Goal: Information Seeking & Learning: Compare options

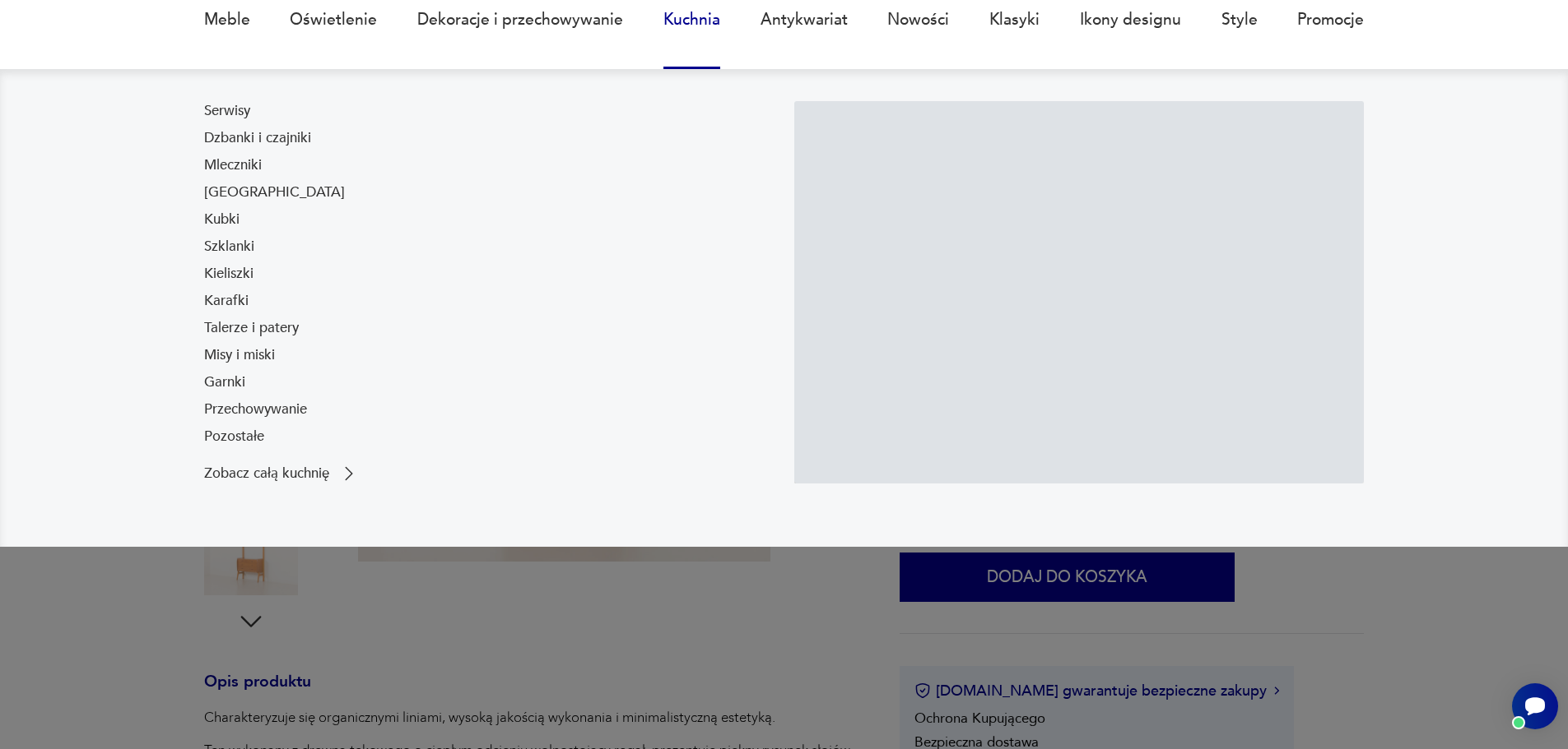
scroll to position [164, 0]
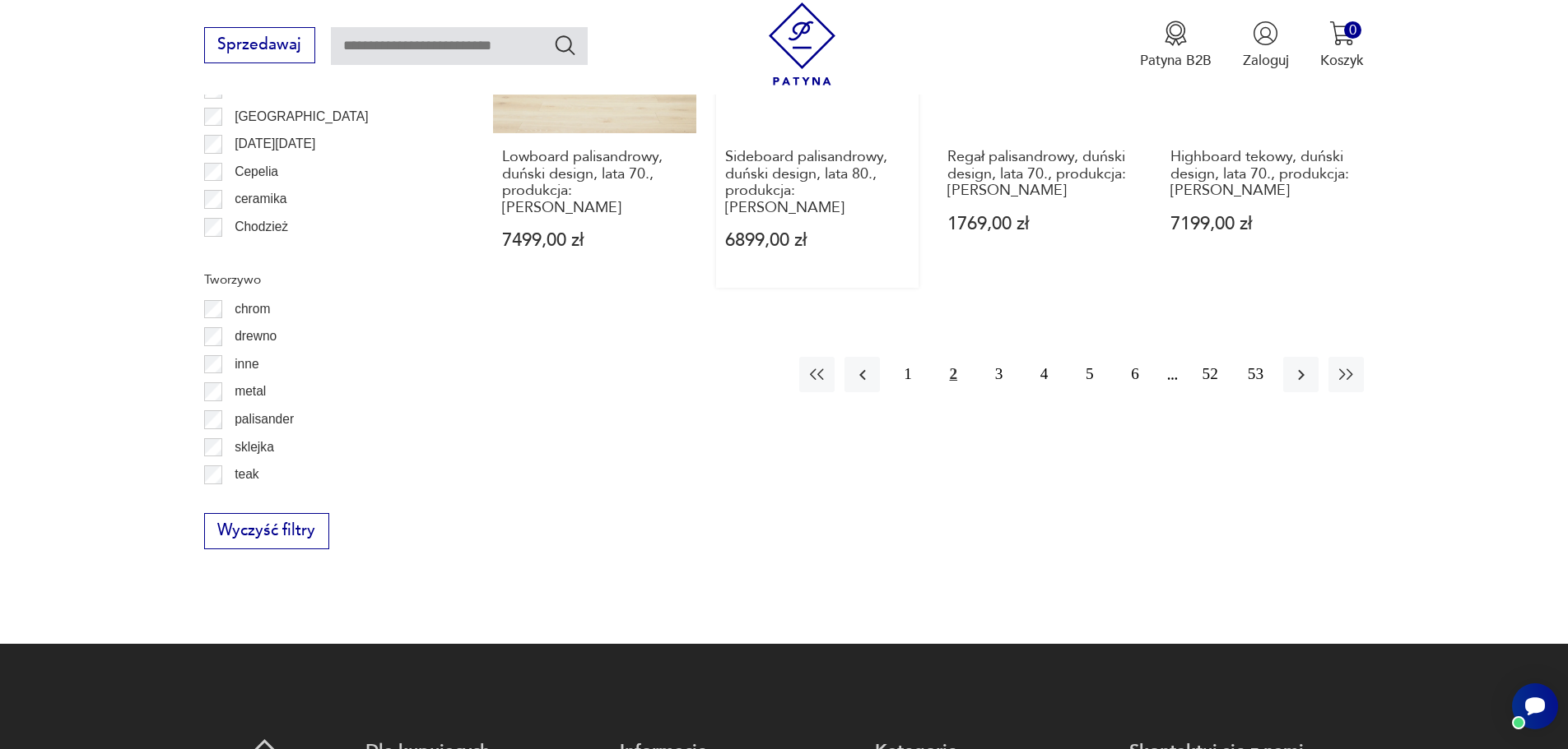
scroll to position [2193, 0]
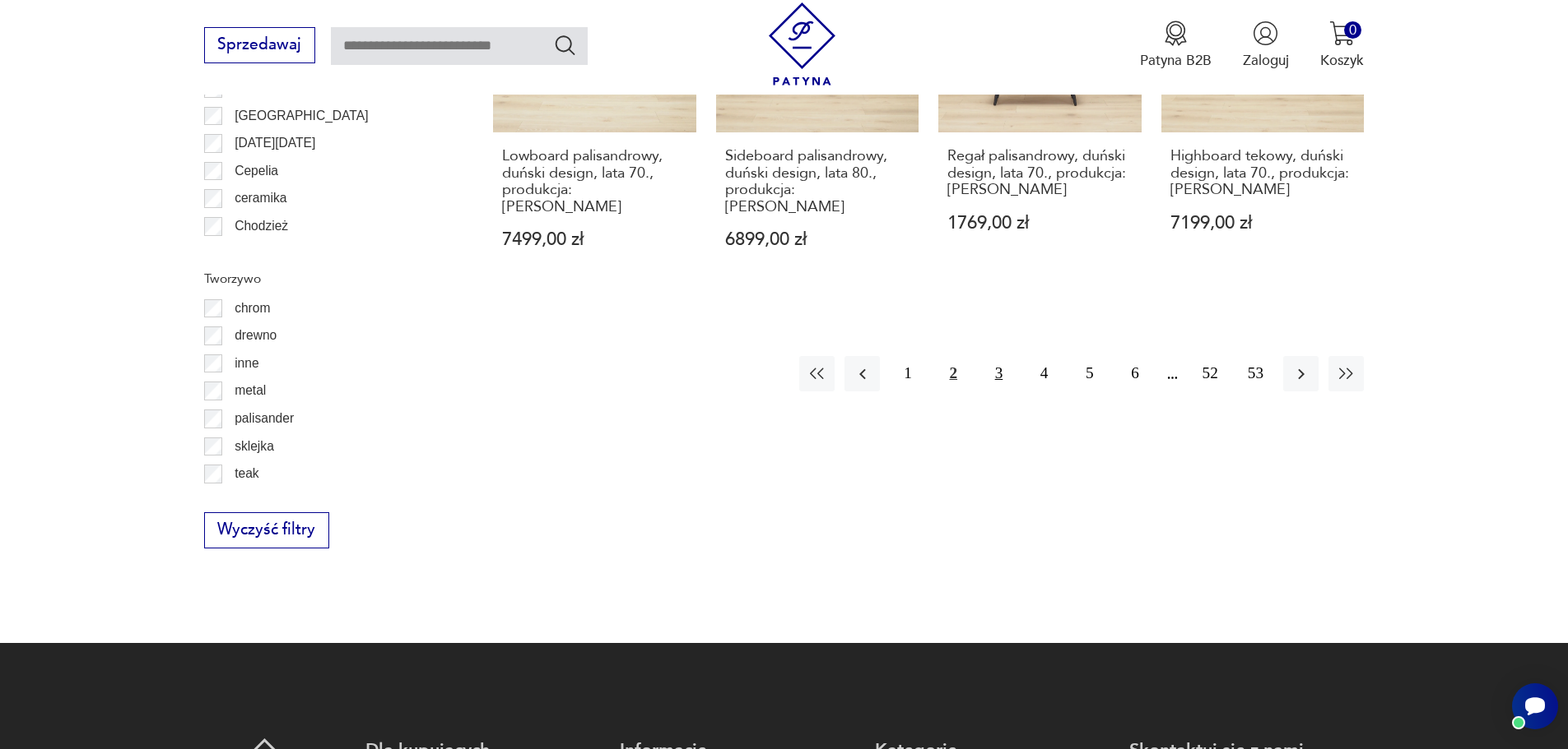
click at [1009, 356] on button "3" at bounding box center [999, 374] width 36 height 36
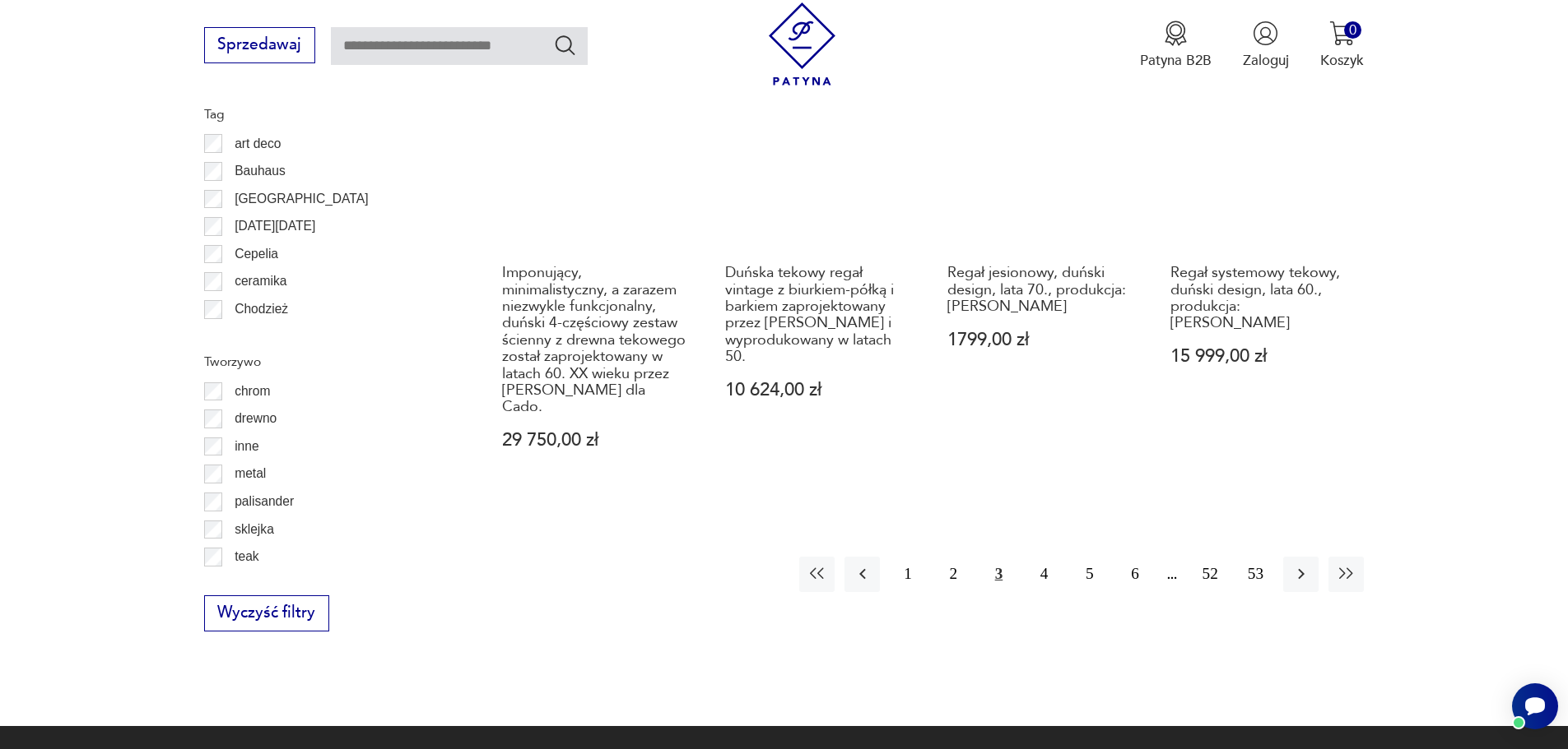
scroll to position [2111, 0]
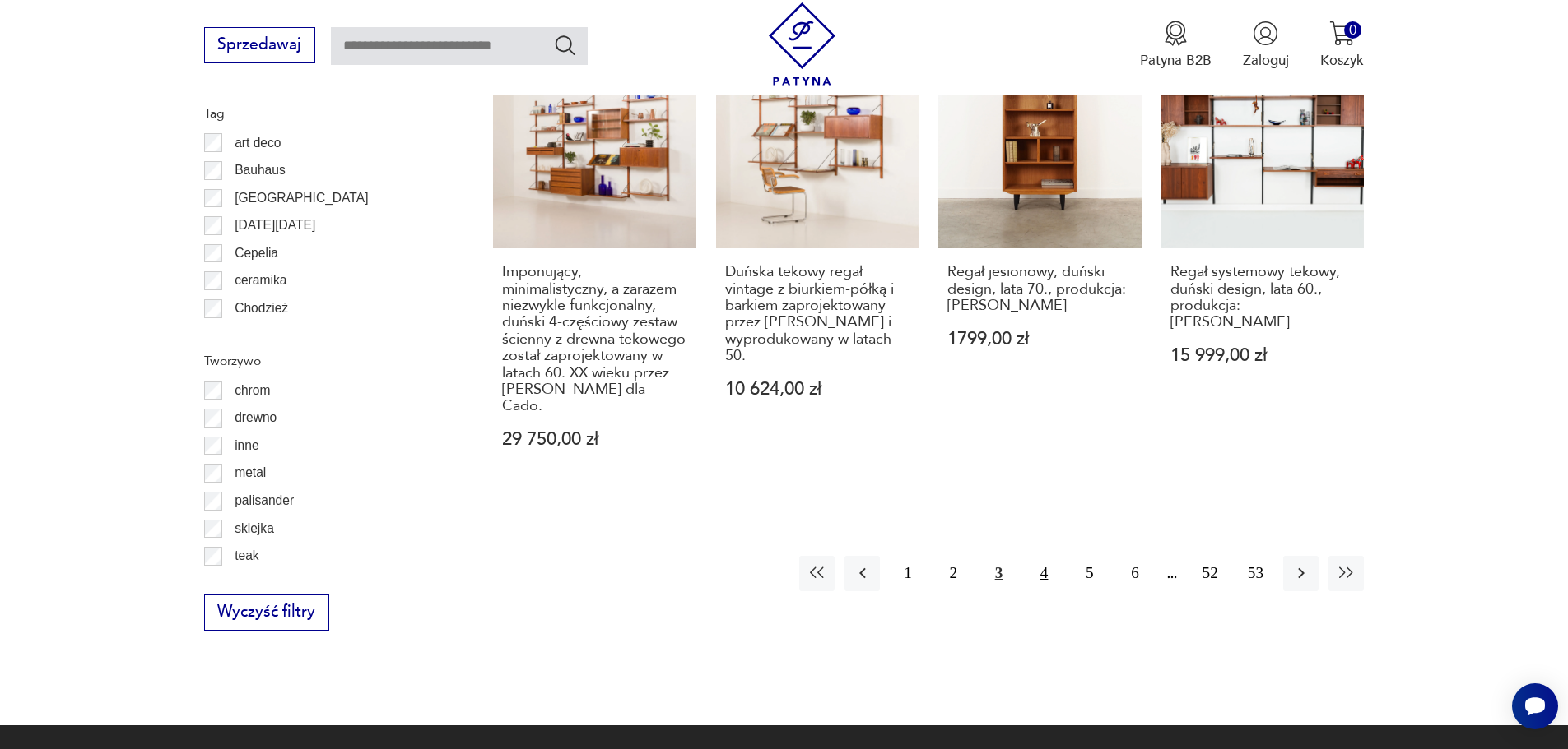
click at [1052, 556] on button "4" at bounding box center [1044, 574] width 36 height 36
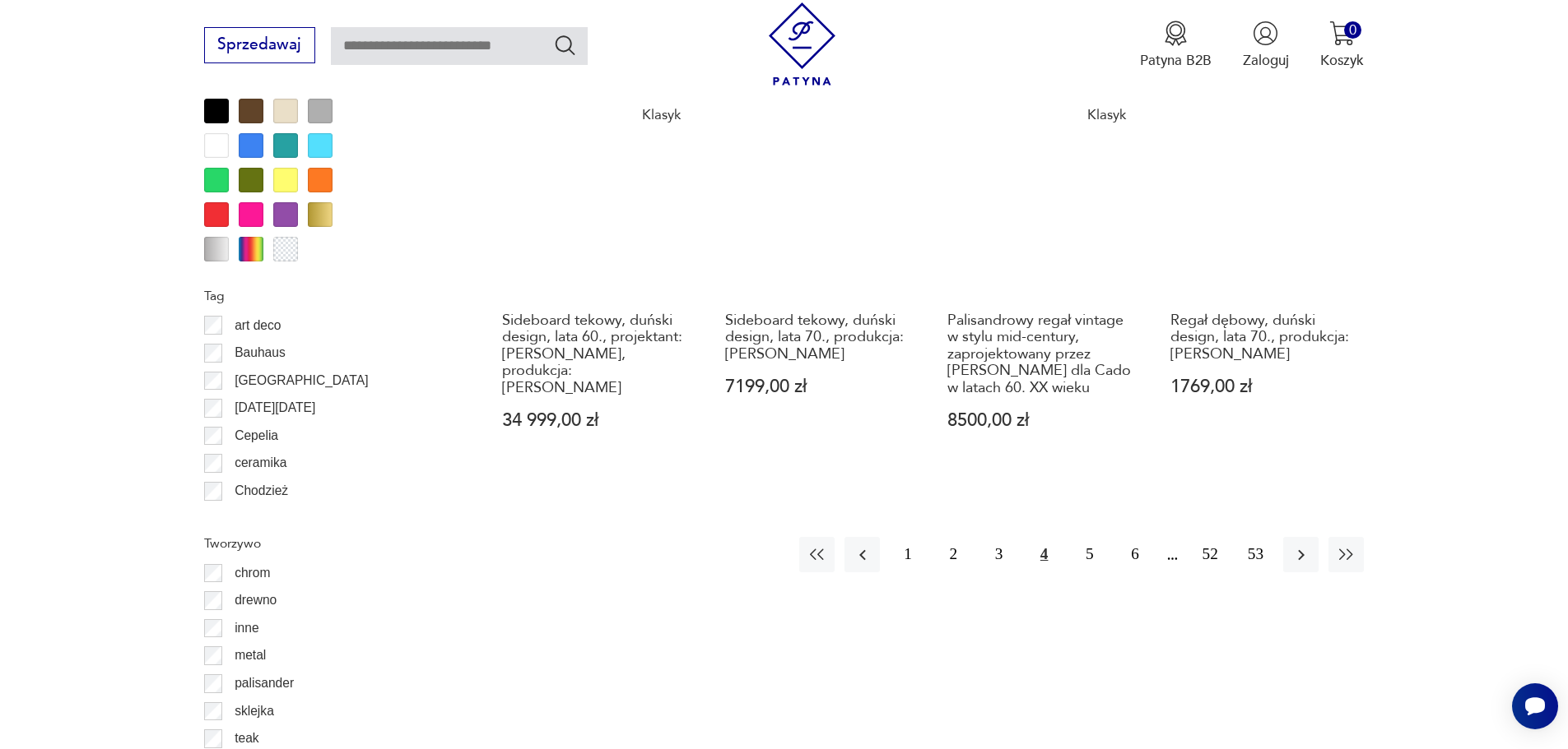
scroll to position [1947, 0]
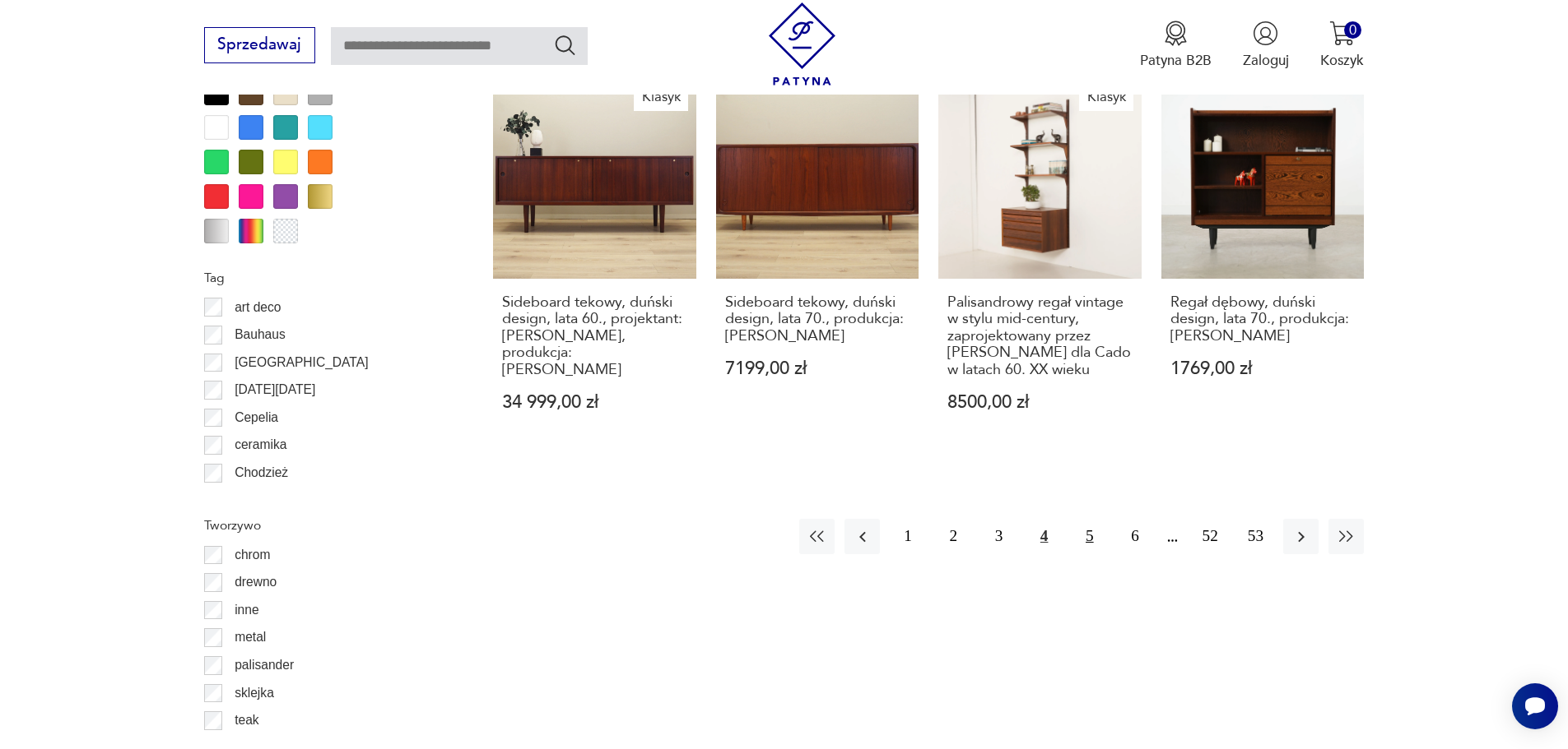
click at [1097, 542] on button "5" at bounding box center [1089, 537] width 36 height 36
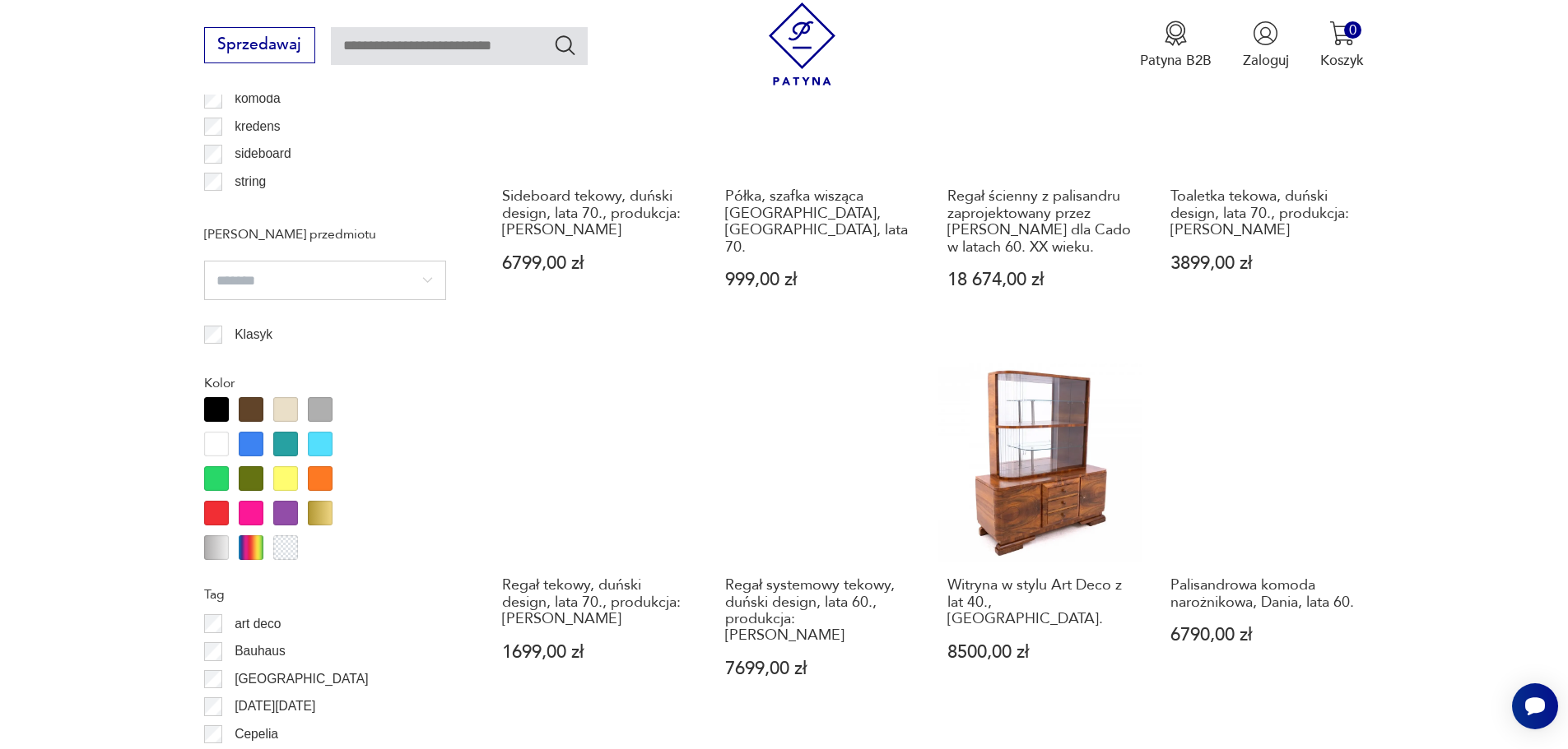
scroll to position [1782, 0]
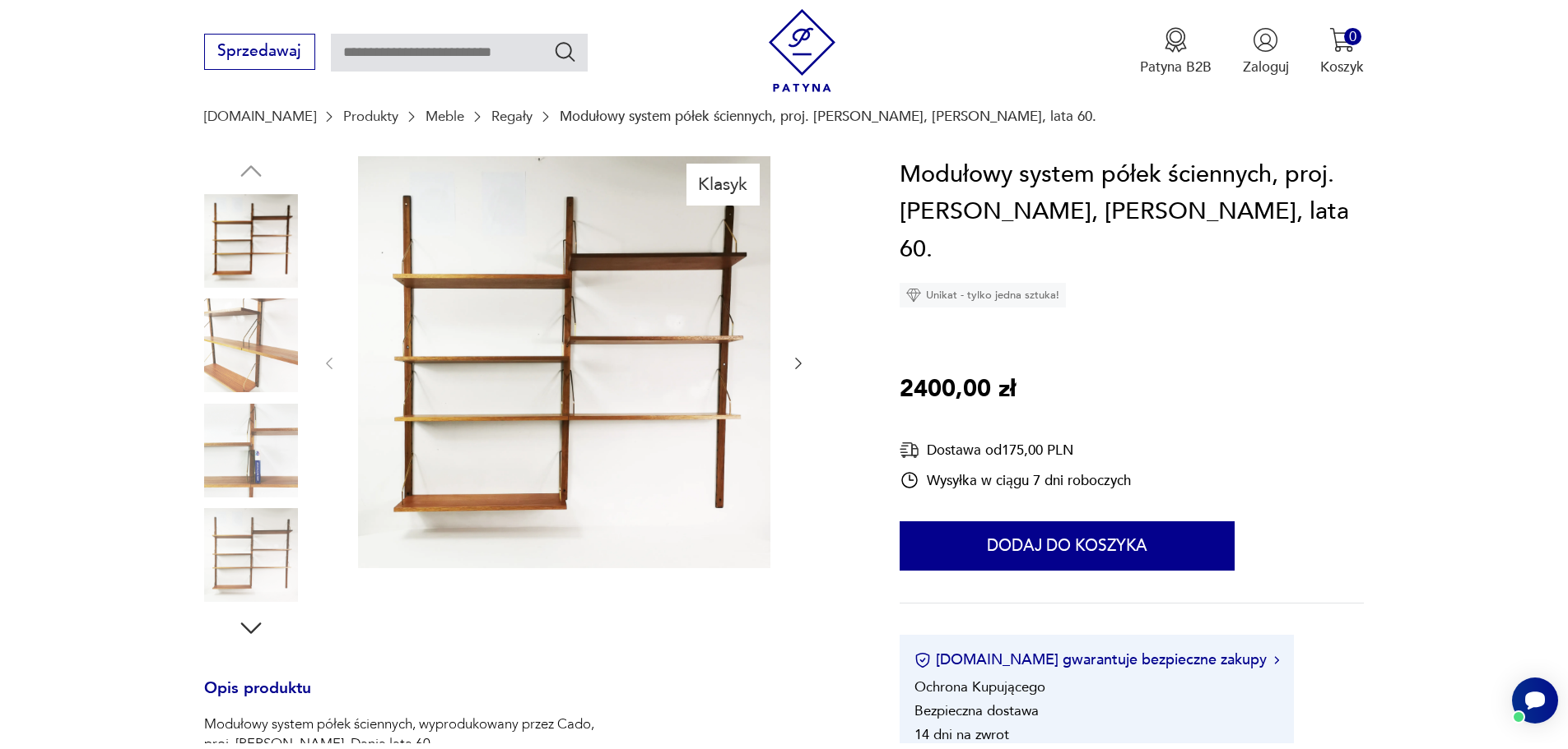
scroll to position [164, 0]
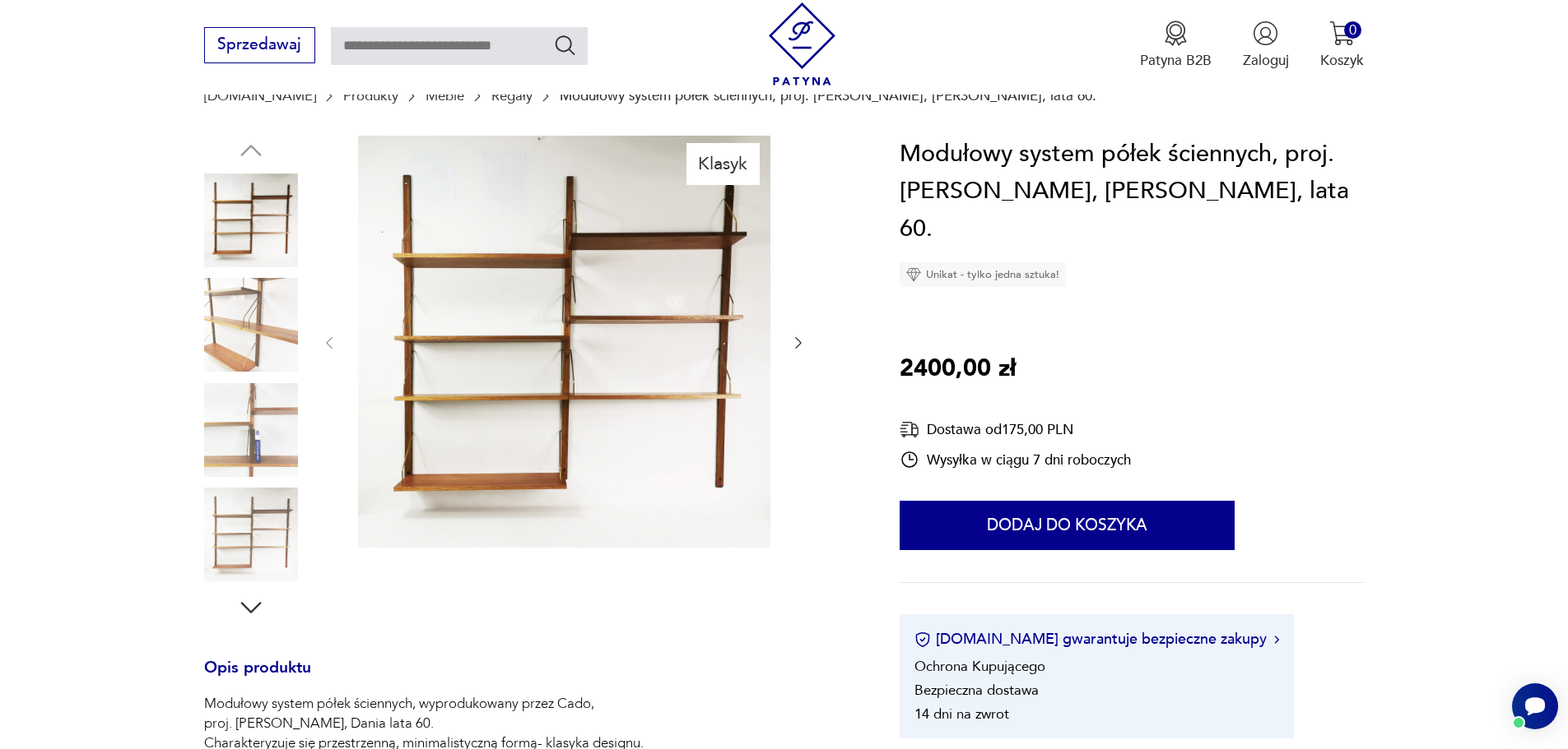
click at [264, 331] on img at bounding box center [250, 324] width 94 height 94
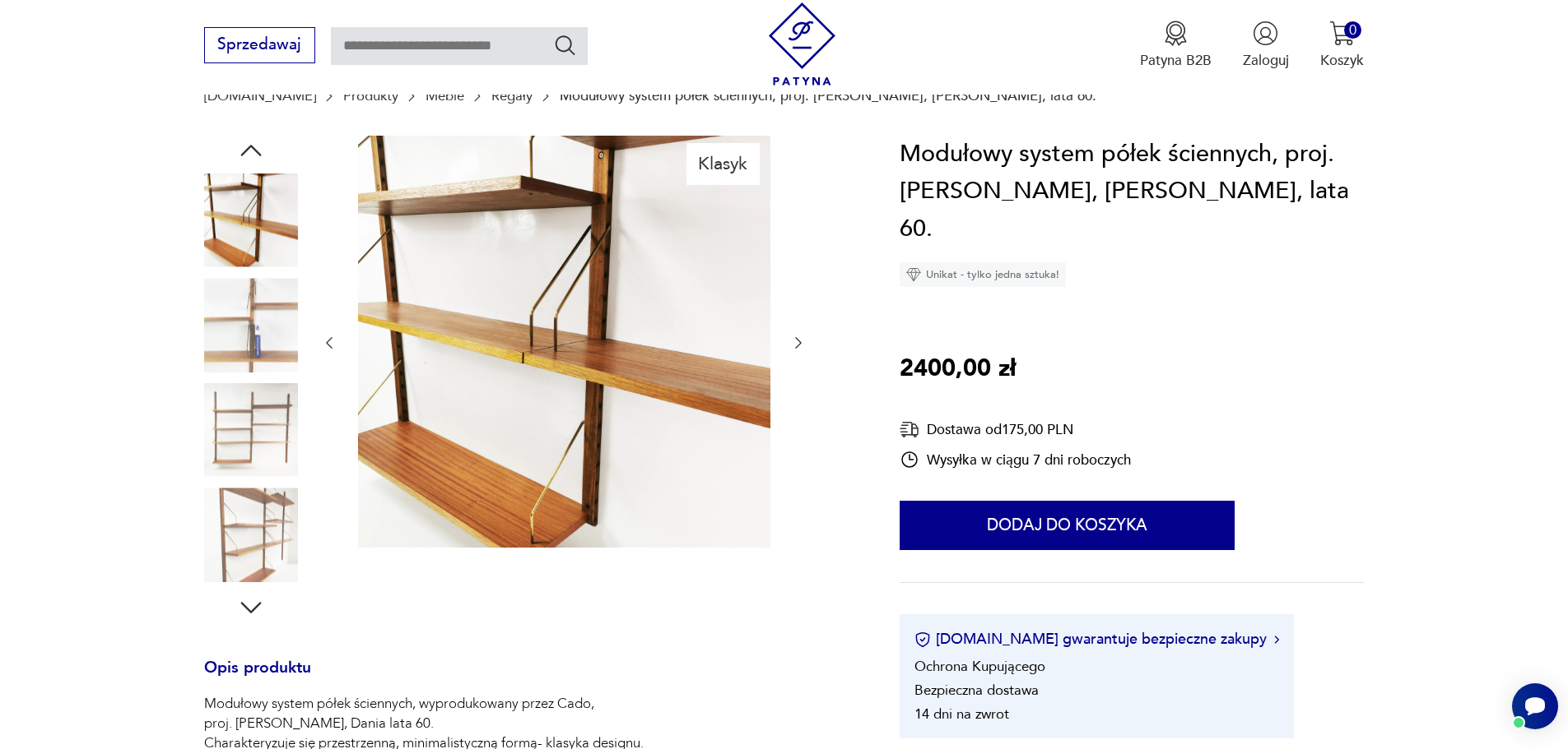
click at [255, 316] on img at bounding box center [250, 324] width 94 height 94
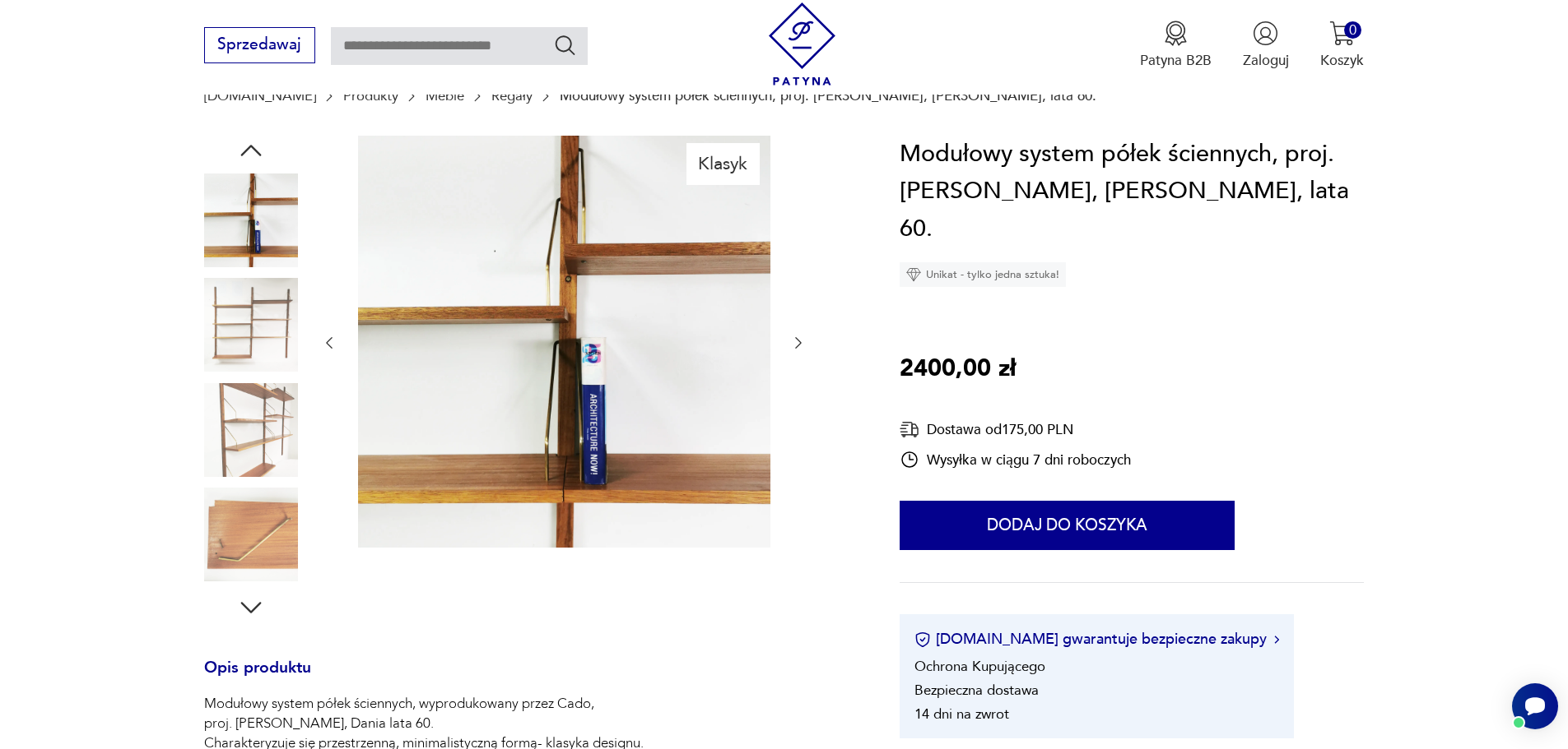
click at [242, 383] on img at bounding box center [250, 430] width 94 height 94
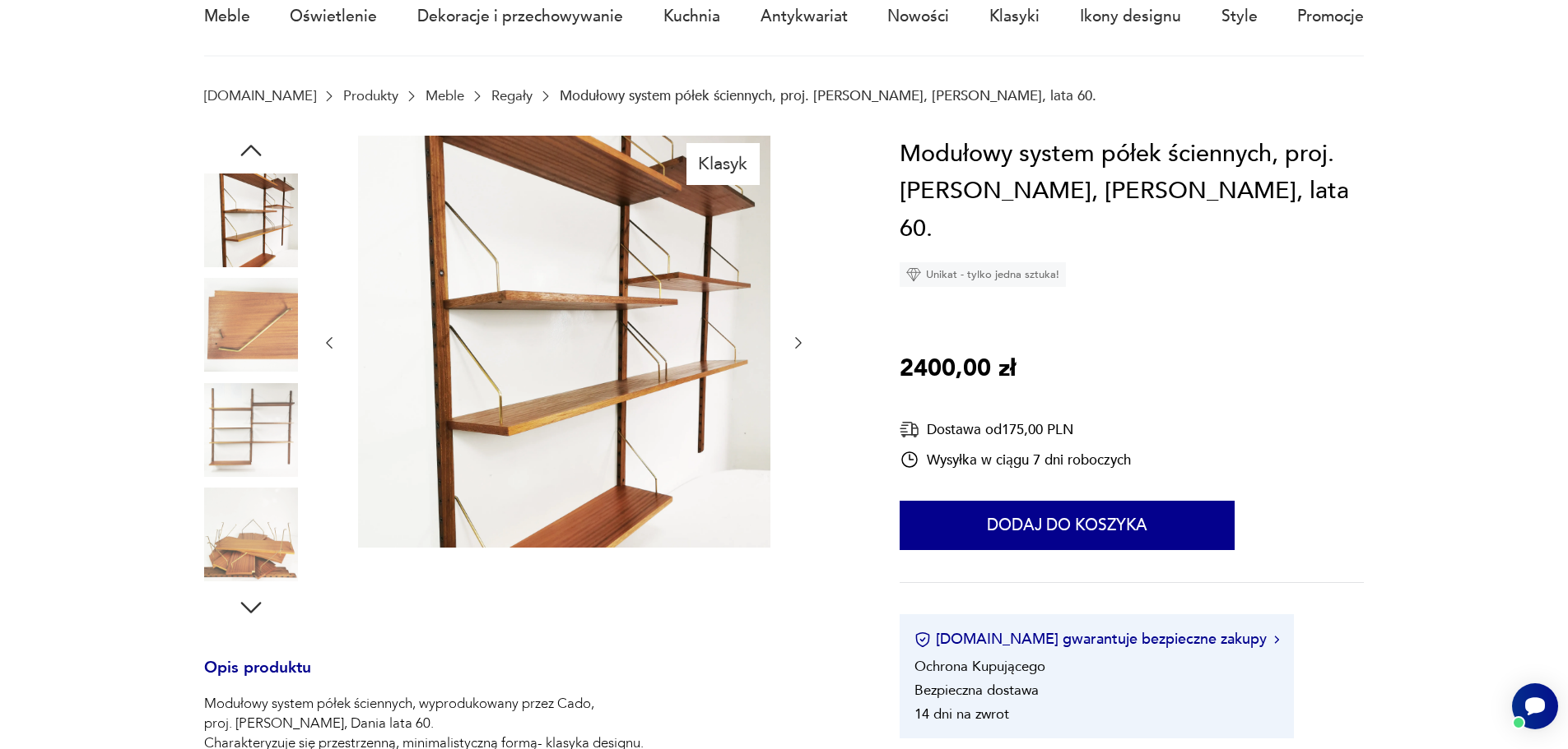
scroll to position [0, 0]
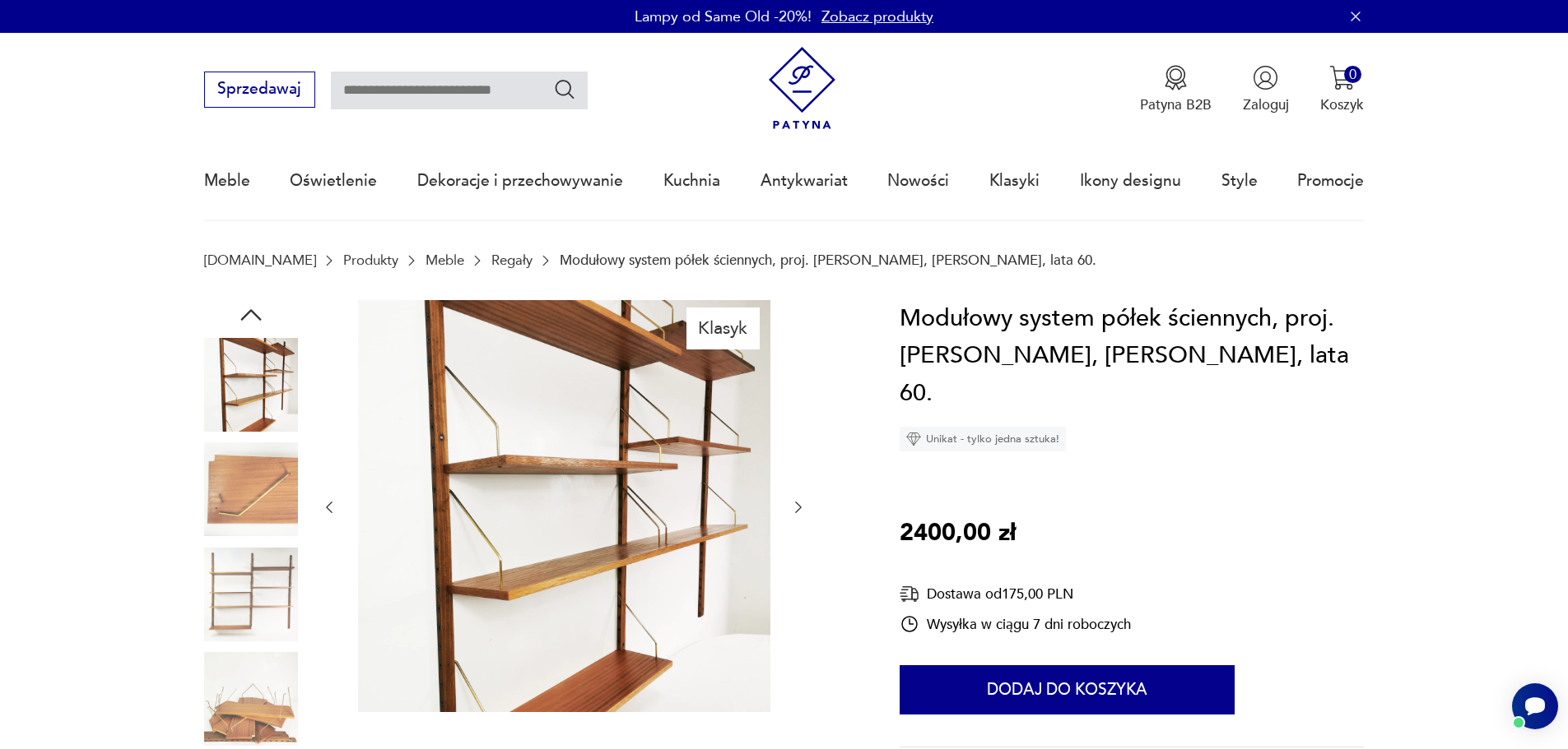
click at [244, 356] on img at bounding box center [250, 384] width 94 height 94
click at [242, 294] on section "Patyna.pl Produkty Meble Regały Modułowy system półek ściennych, proj. Poul Cad…" at bounding box center [784, 277] width 1568 height 47
click at [244, 313] on icon "button" at bounding box center [251, 315] width 30 height 30
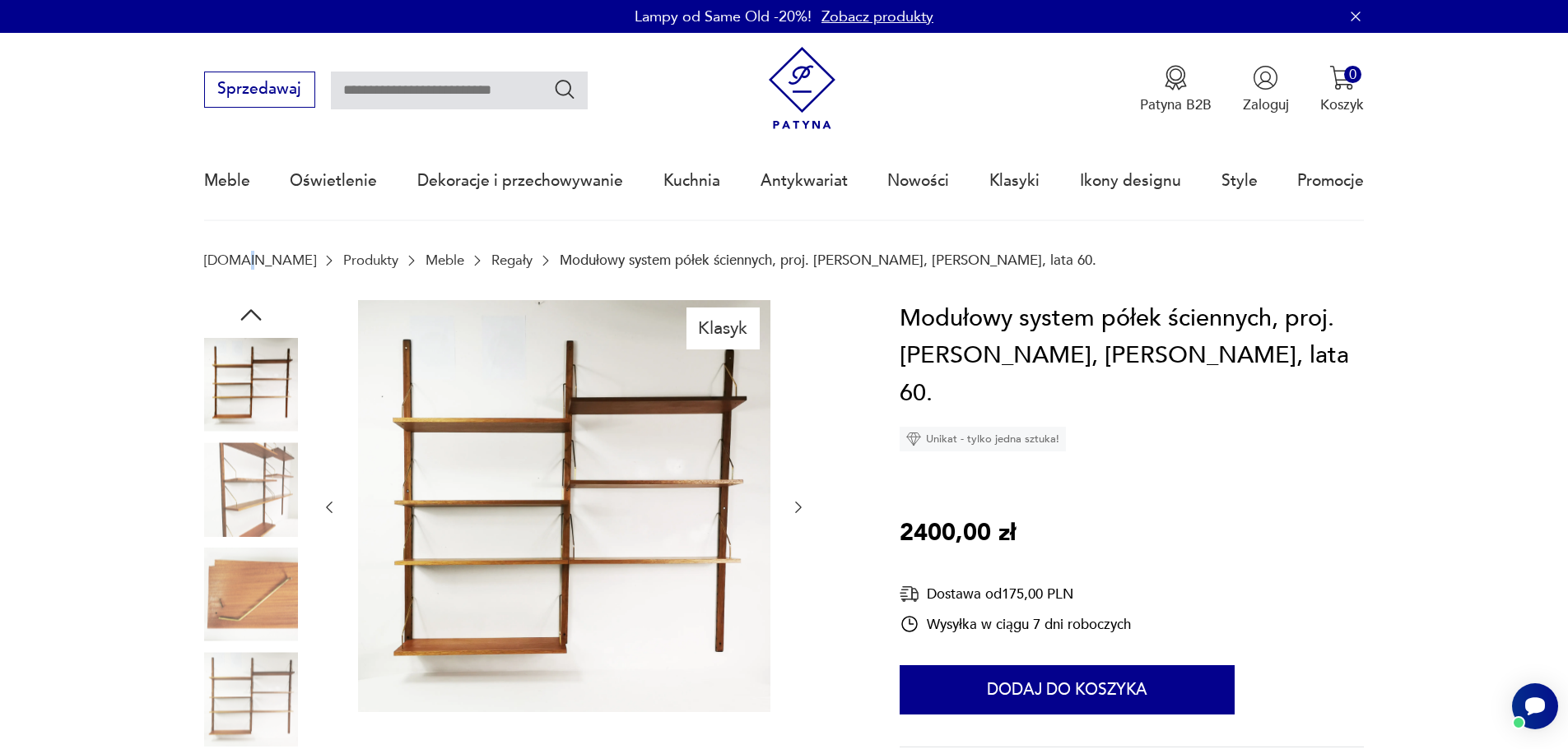
click at [260, 381] on img at bounding box center [250, 384] width 94 height 94
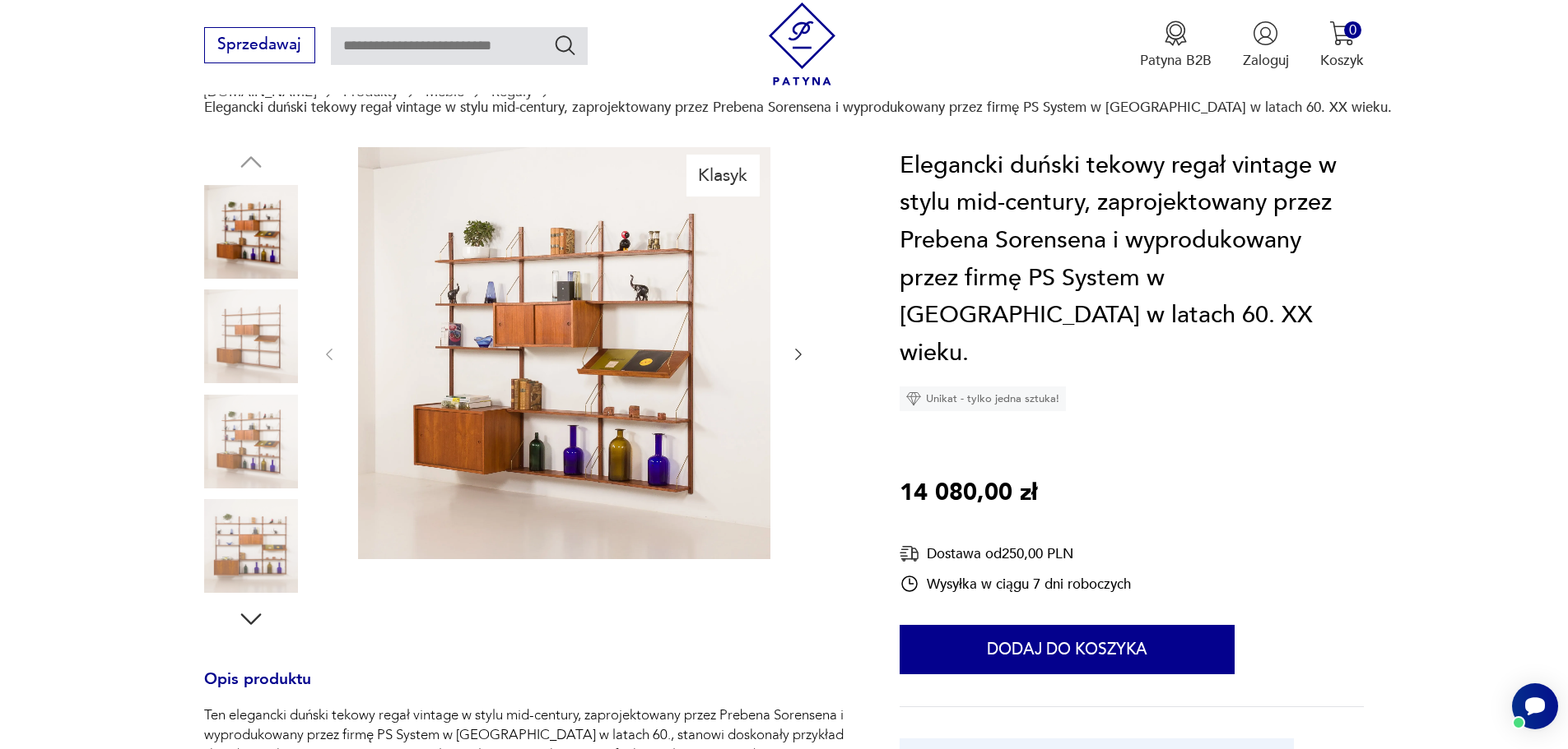
scroll to position [247, 0]
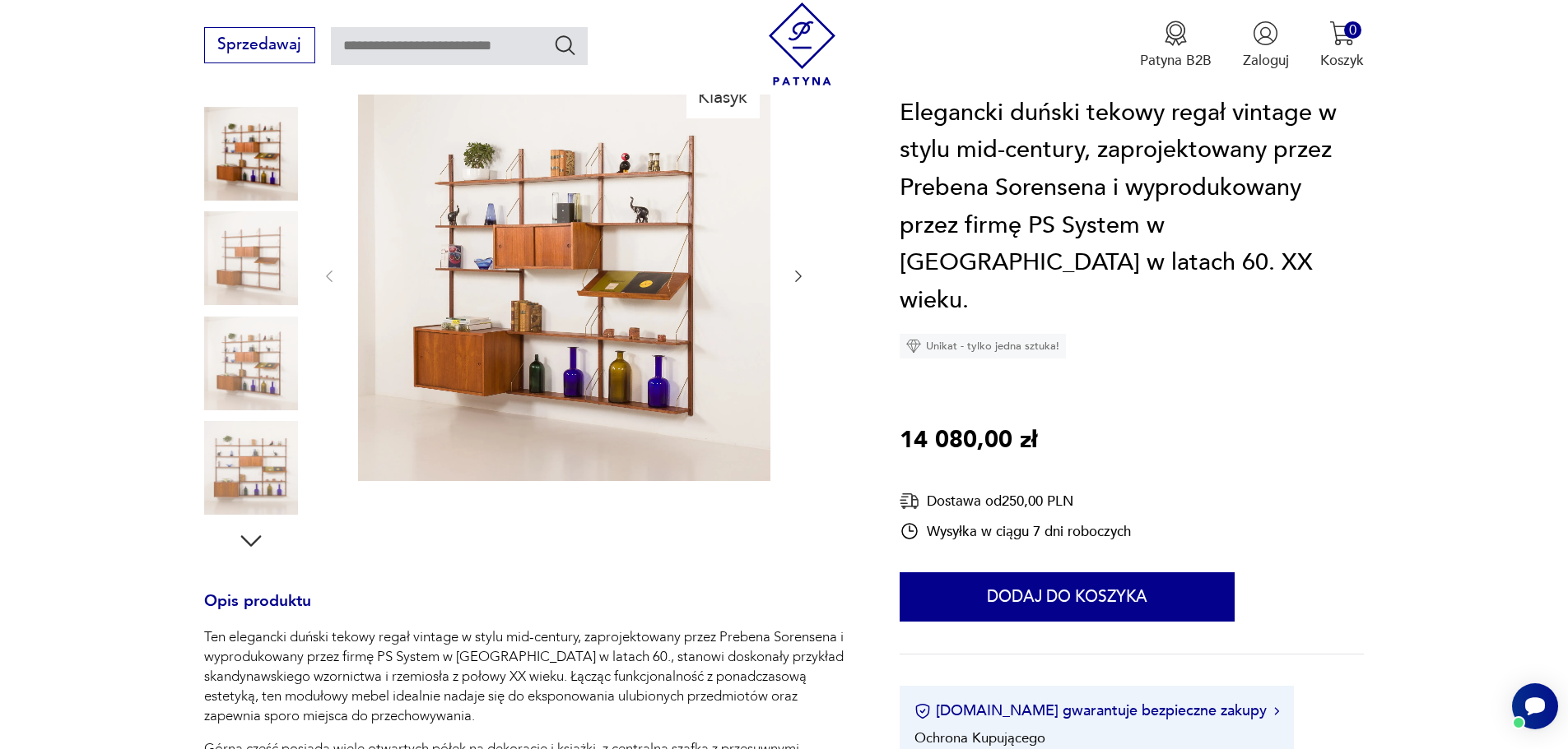
click at [262, 253] on img at bounding box center [250, 258] width 94 height 94
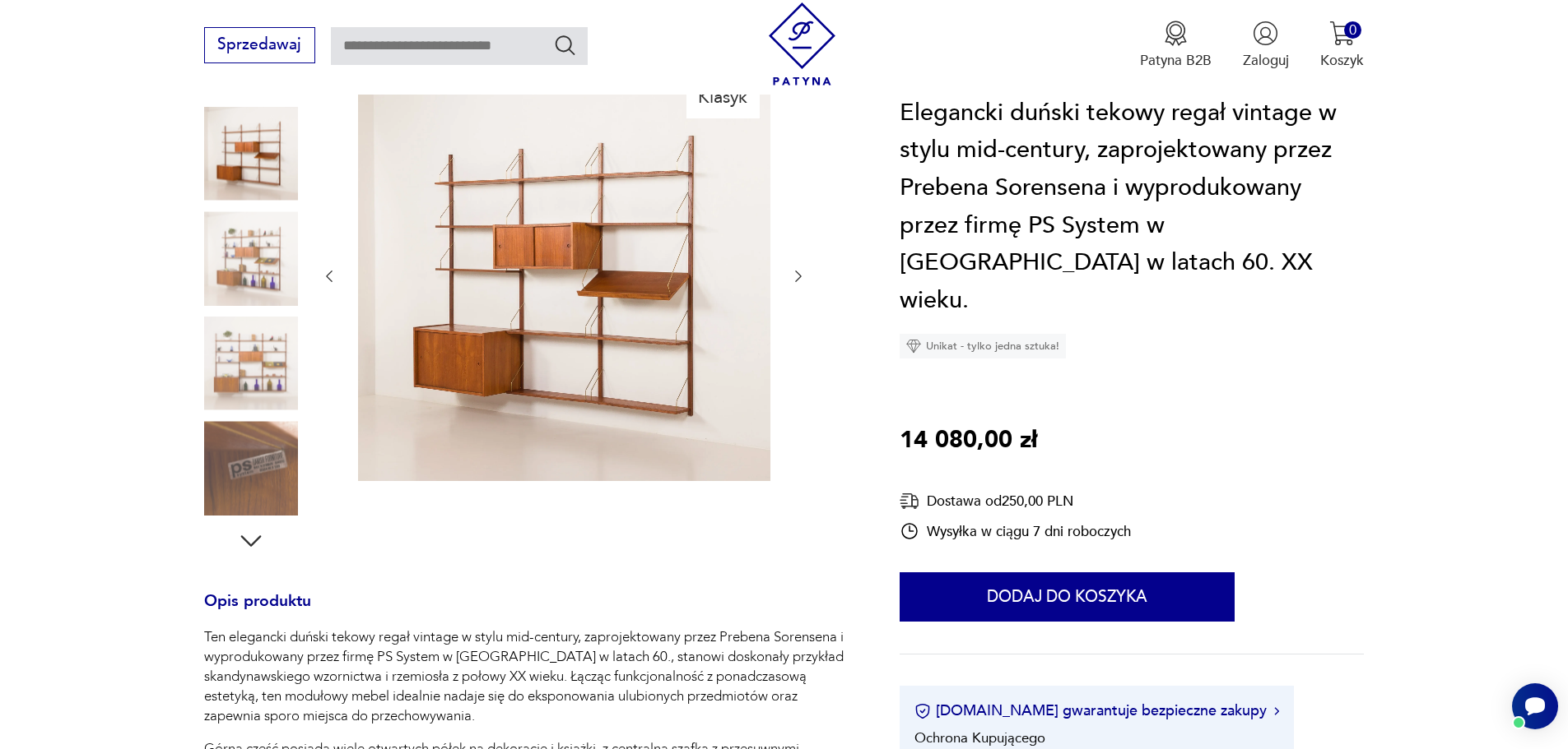
click at [243, 302] on img at bounding box center [250, 258] width 94 height 94
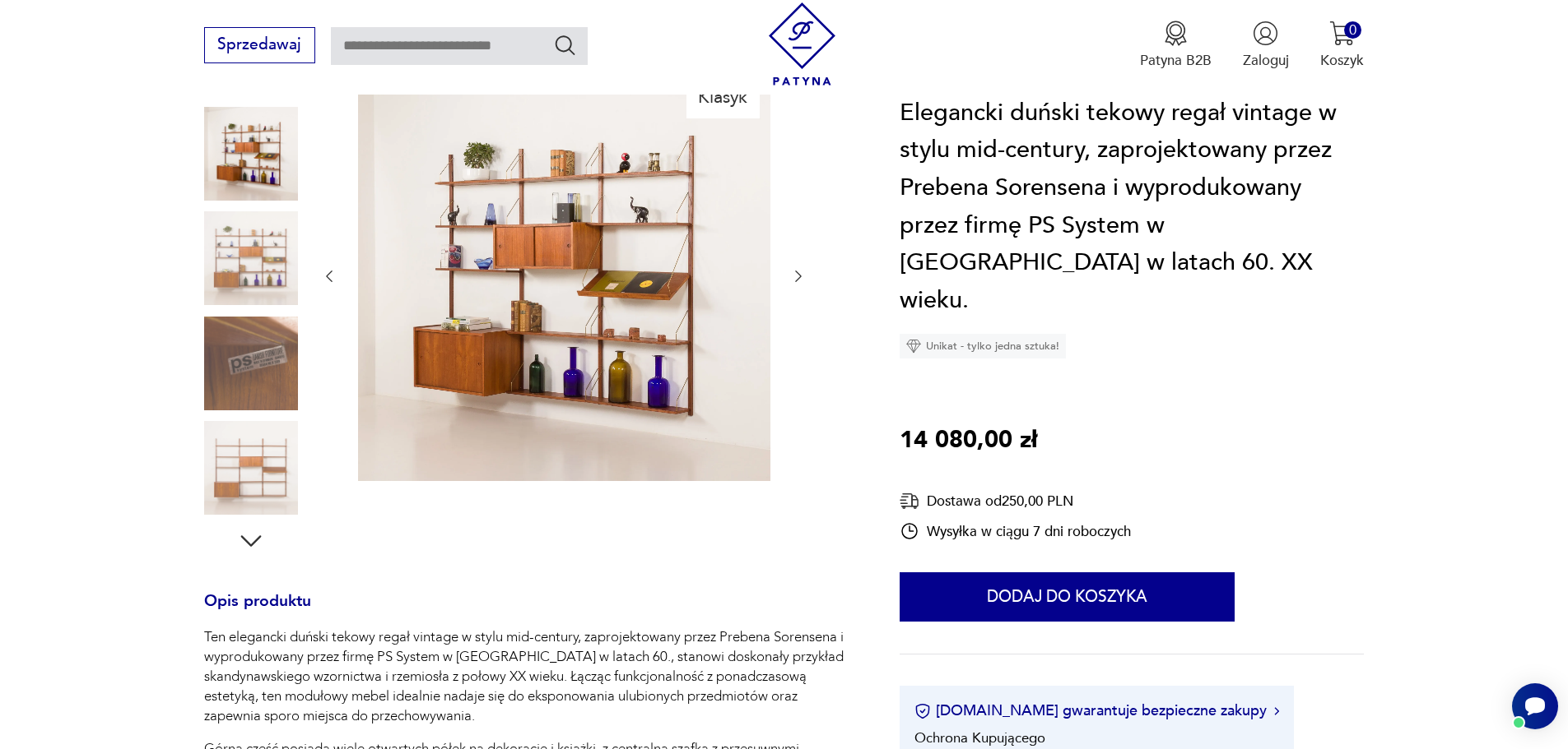
click at [248, 359] on img at bounding box center [250, 363] width 94 height 94
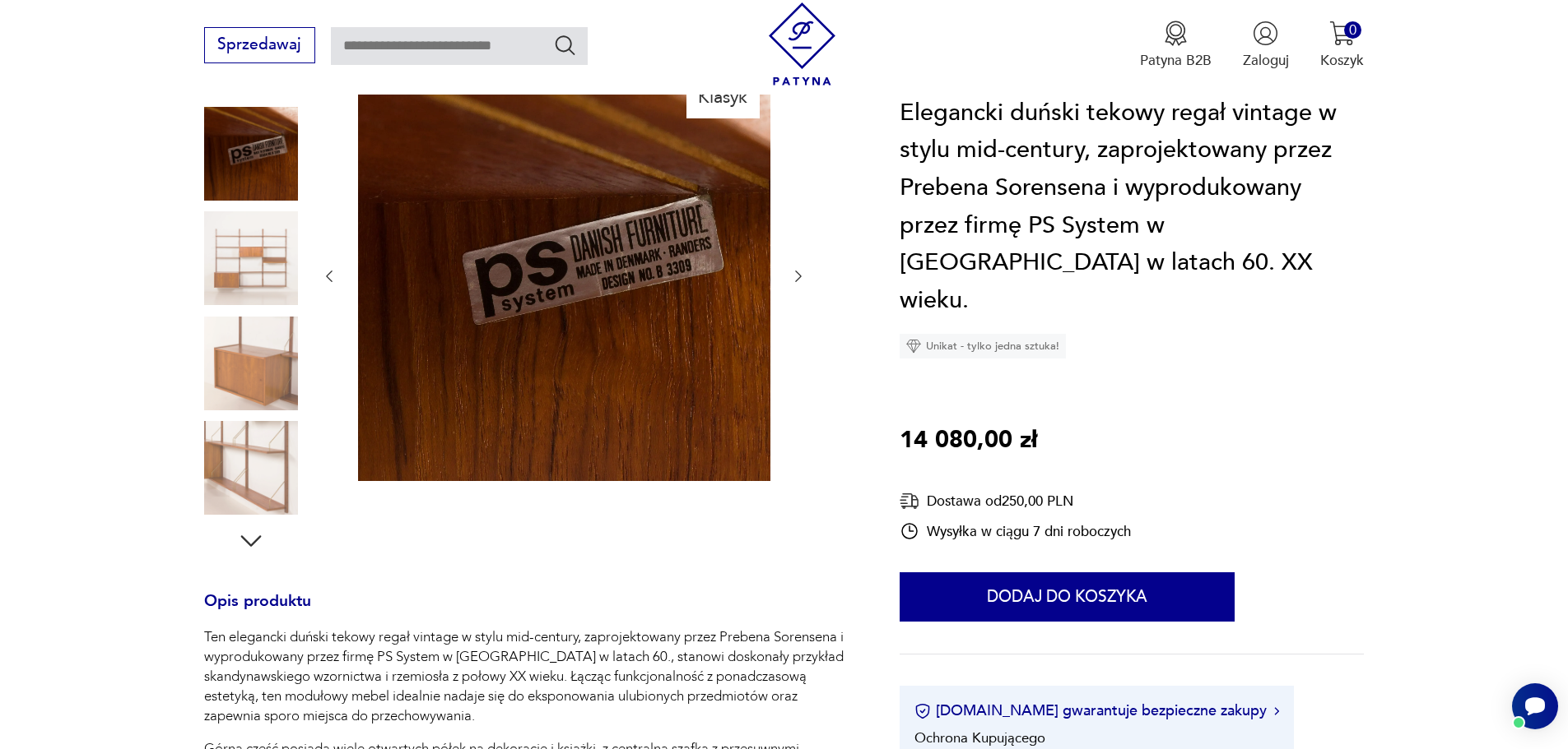
click at [258, 435] on img at bounding box center [250, 467] width 94 height 94
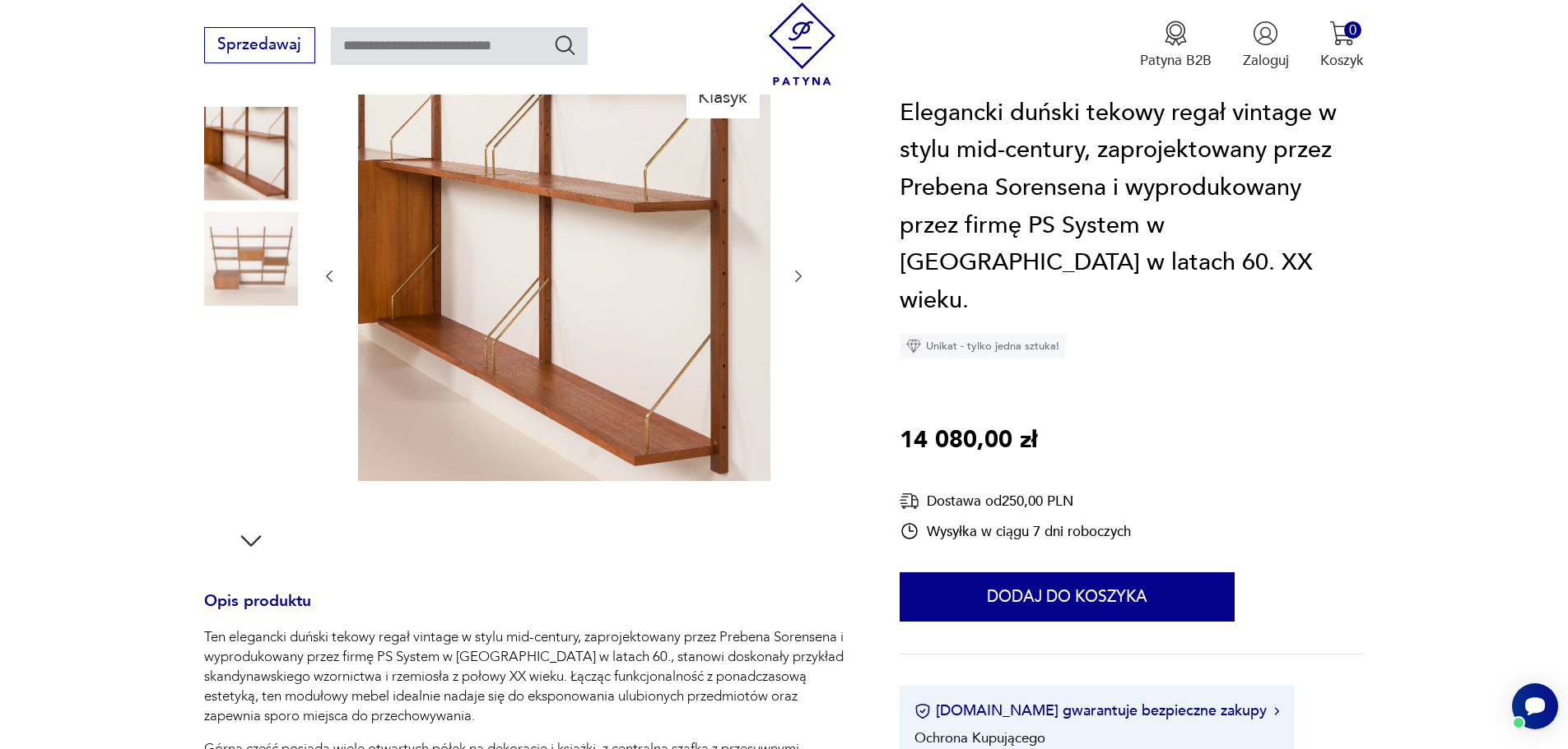
click at [258, 459] on img at bounding box center [250, 467] width 94 height 94
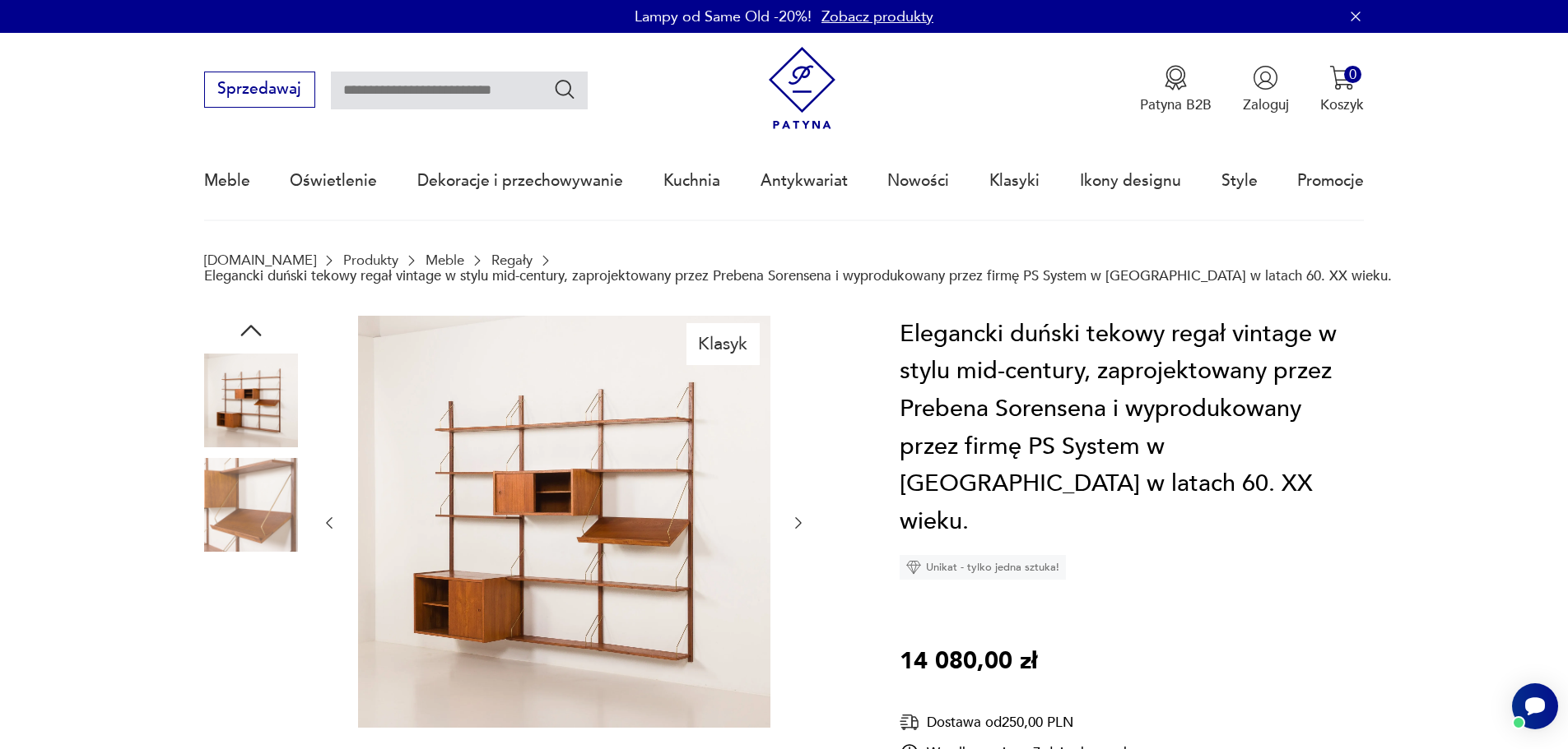
scroll to position [82, 0]
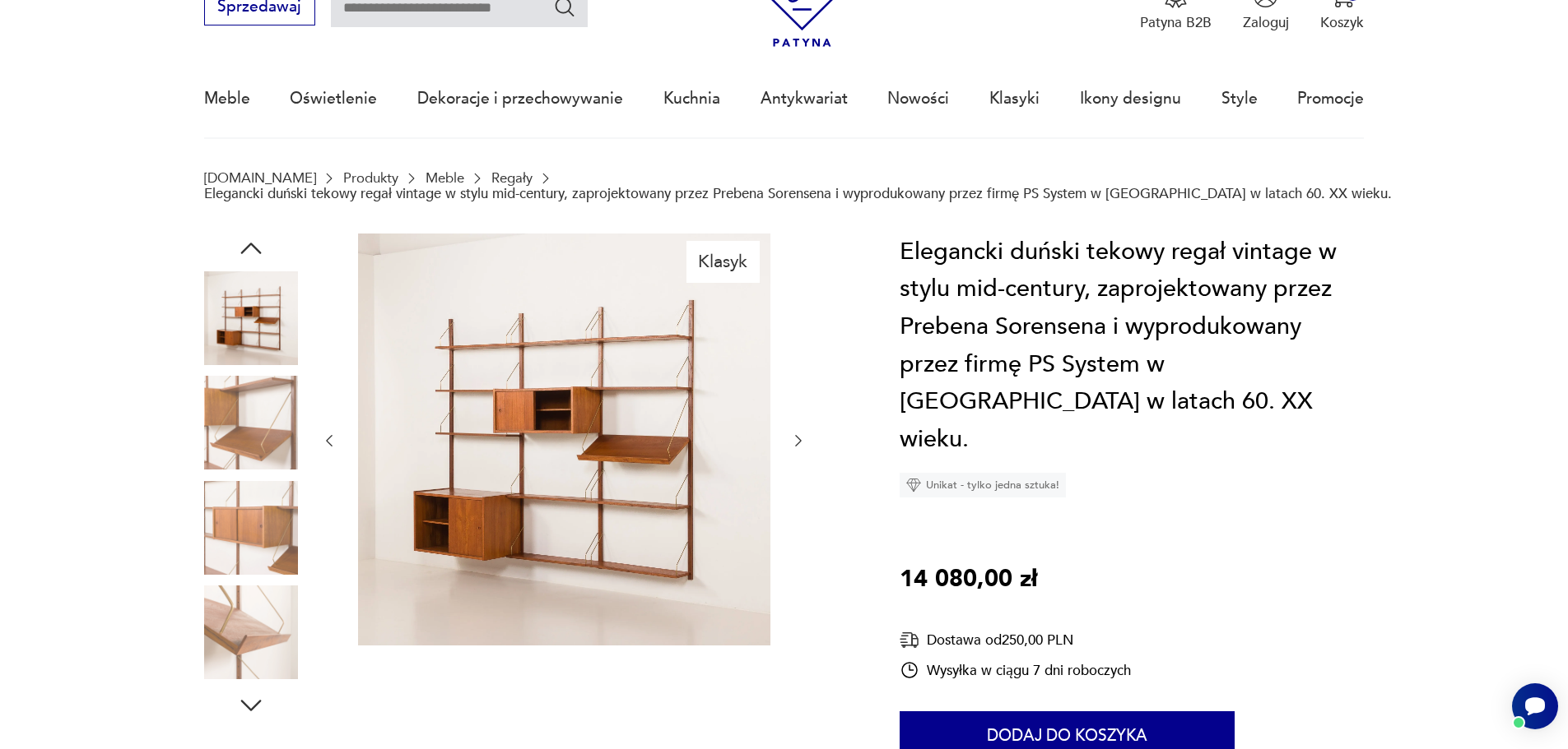
click at [254, 400] on img at bounding box center [250, 422] width 94 height 94
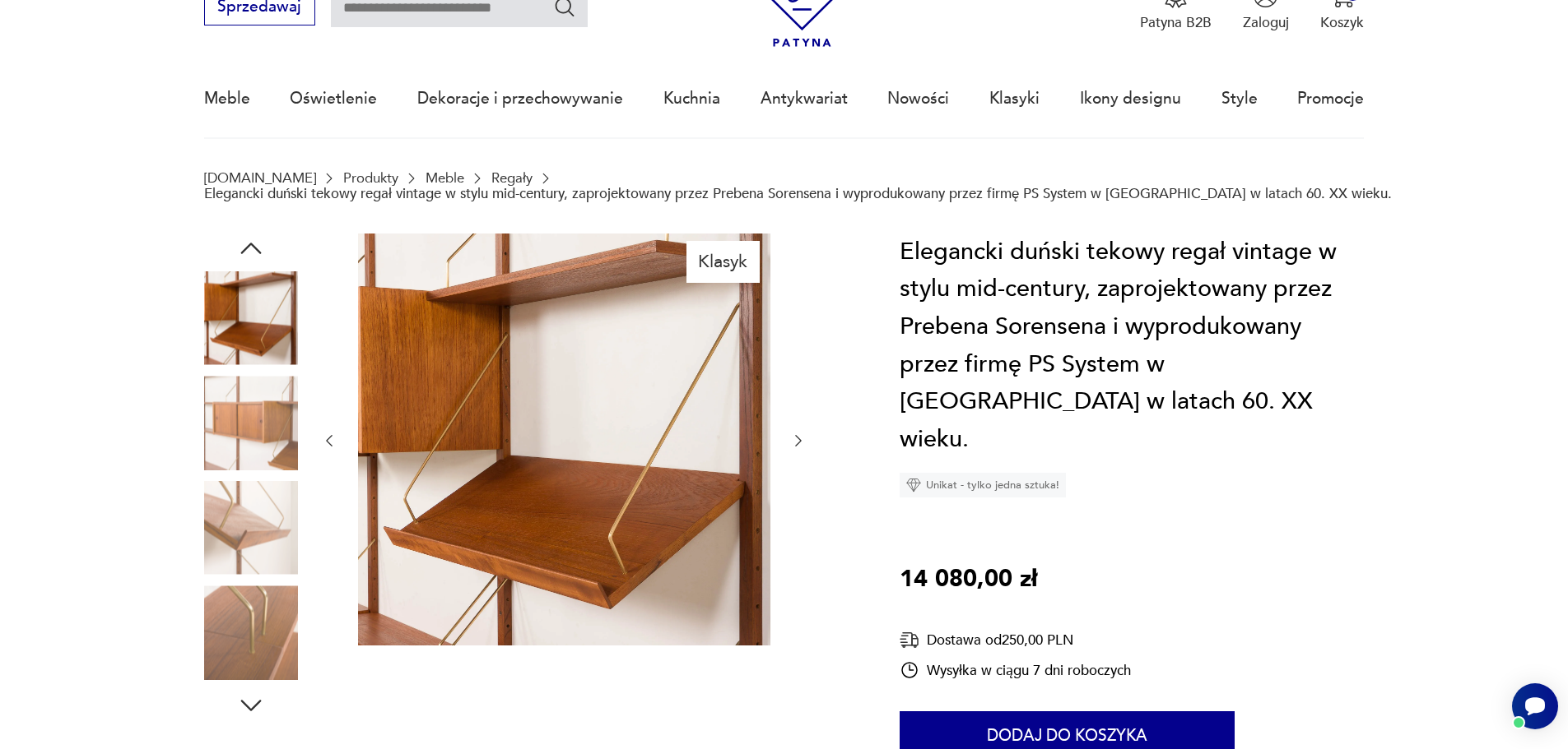
click at [257, 424] on img at bounding box center [250, 422] width 94 height 94
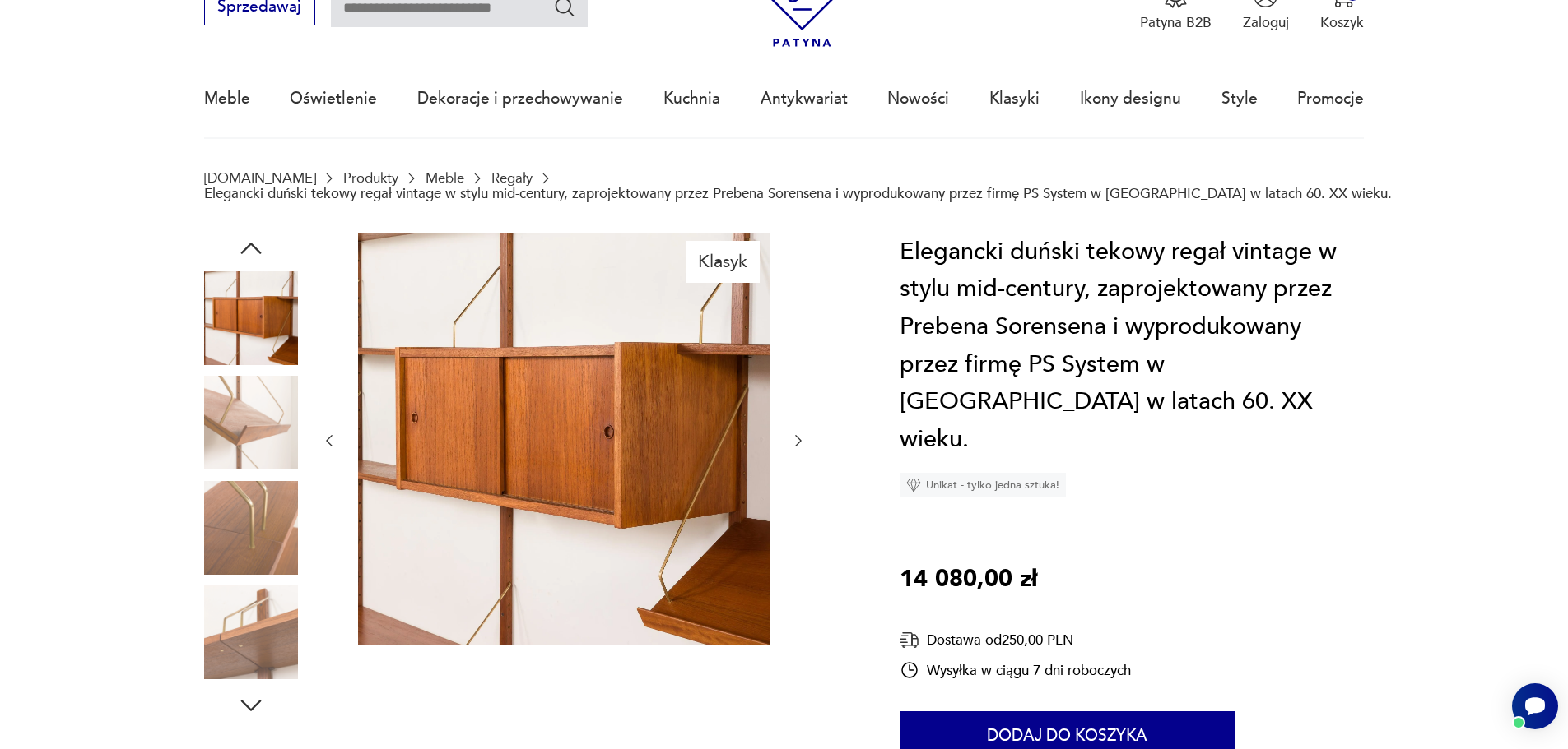
click at [253, 440] on img at bounding box center [250, 422] width 94 height 94
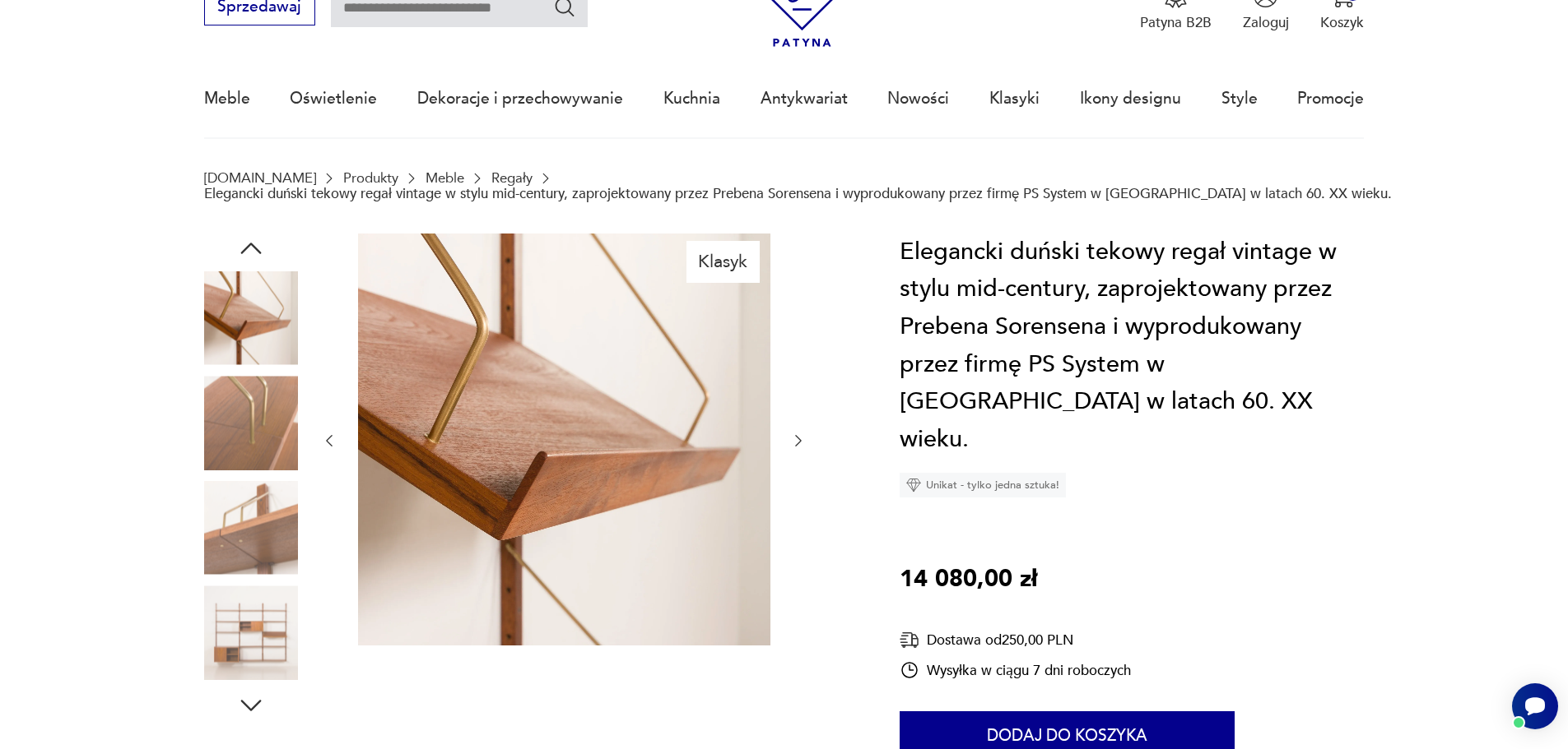
click at [250, 467] on img at bounding box center [250, 422] width 94 height 94
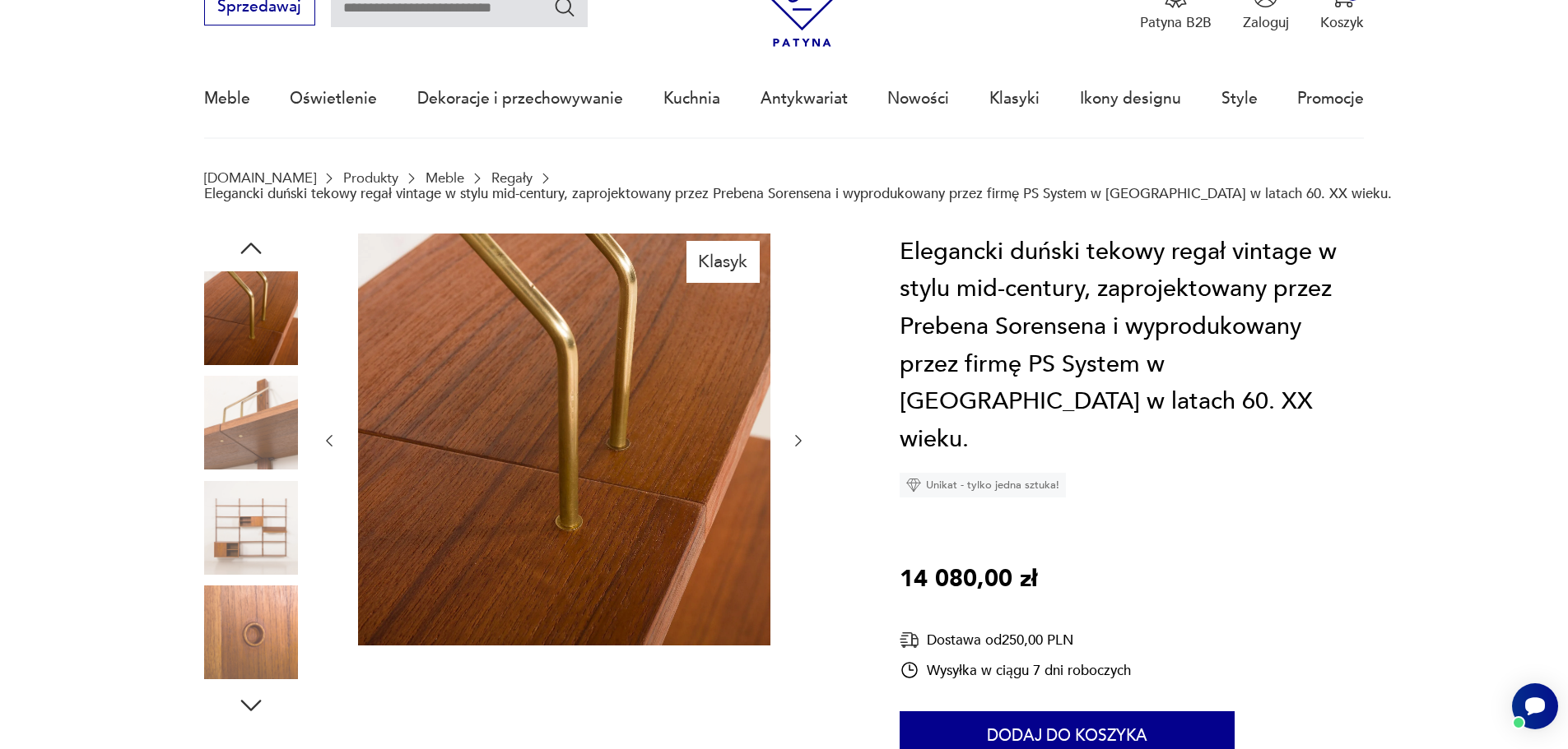
click at [258, 251] on icon "button" at bounding box center [250, 249] width 21 height 12
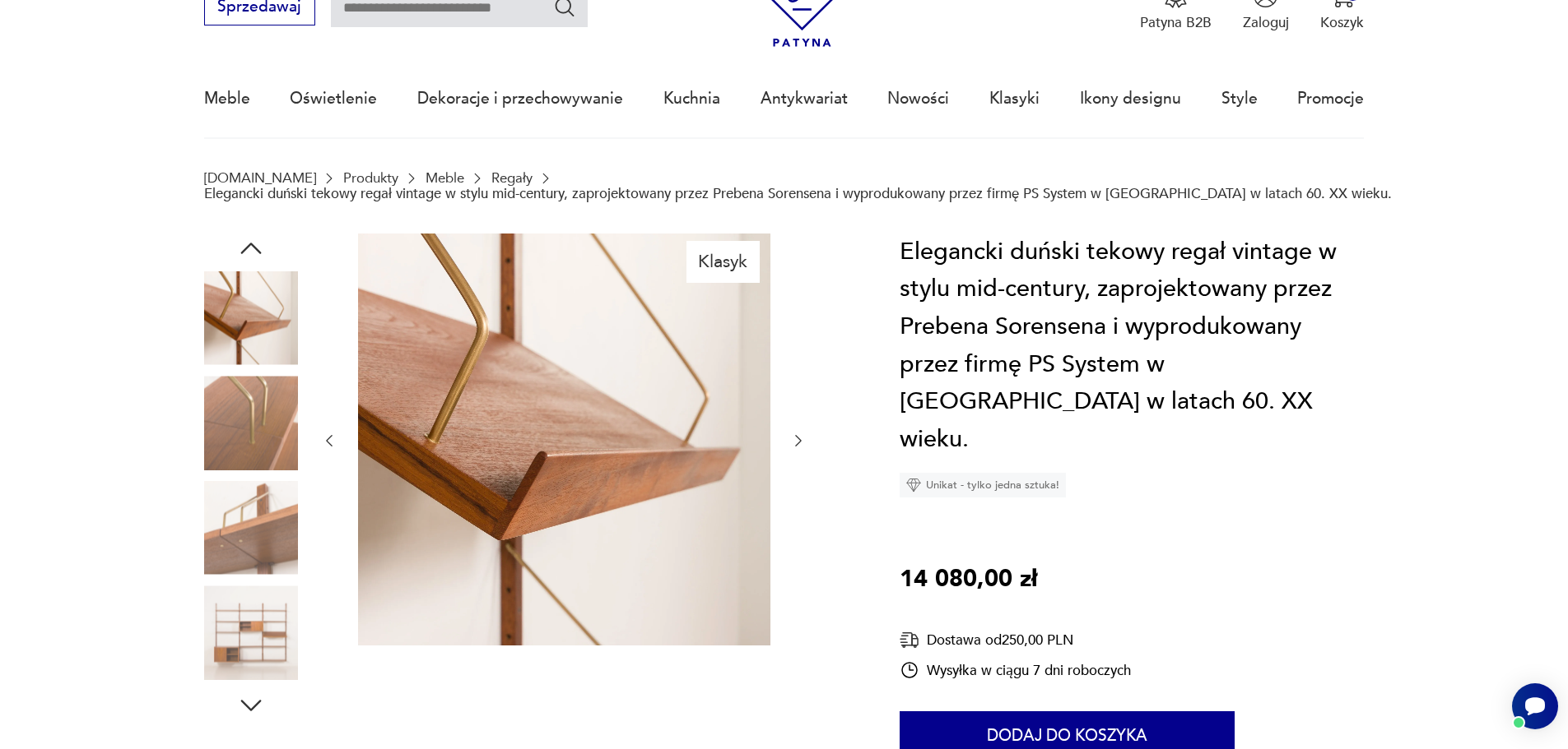
click at [258, 251] on icon "button" at bounding box center [250, 249] width 21 height 12
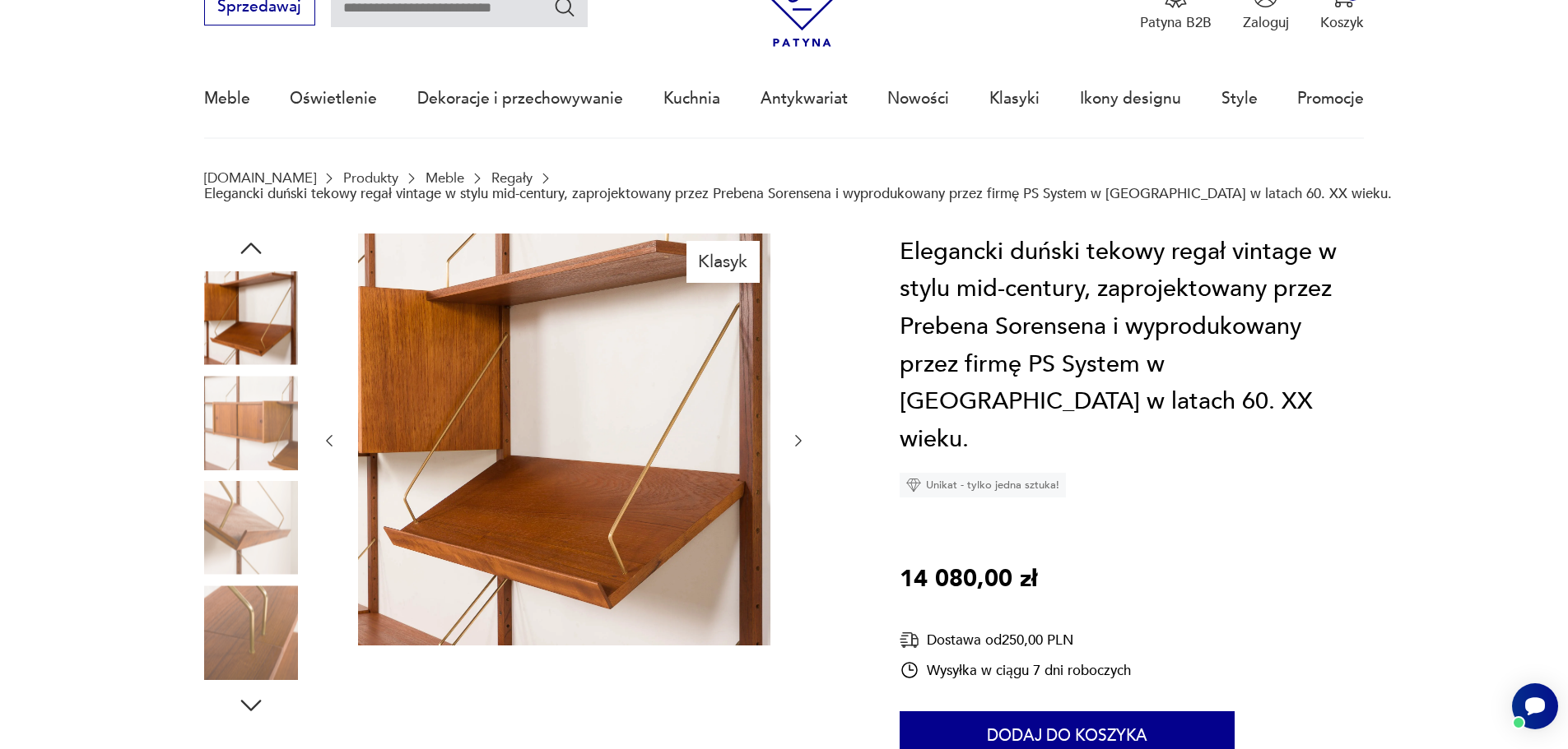
click at [258, 251] on icon "button" at bounding box center [250, 249] width 21 height 12
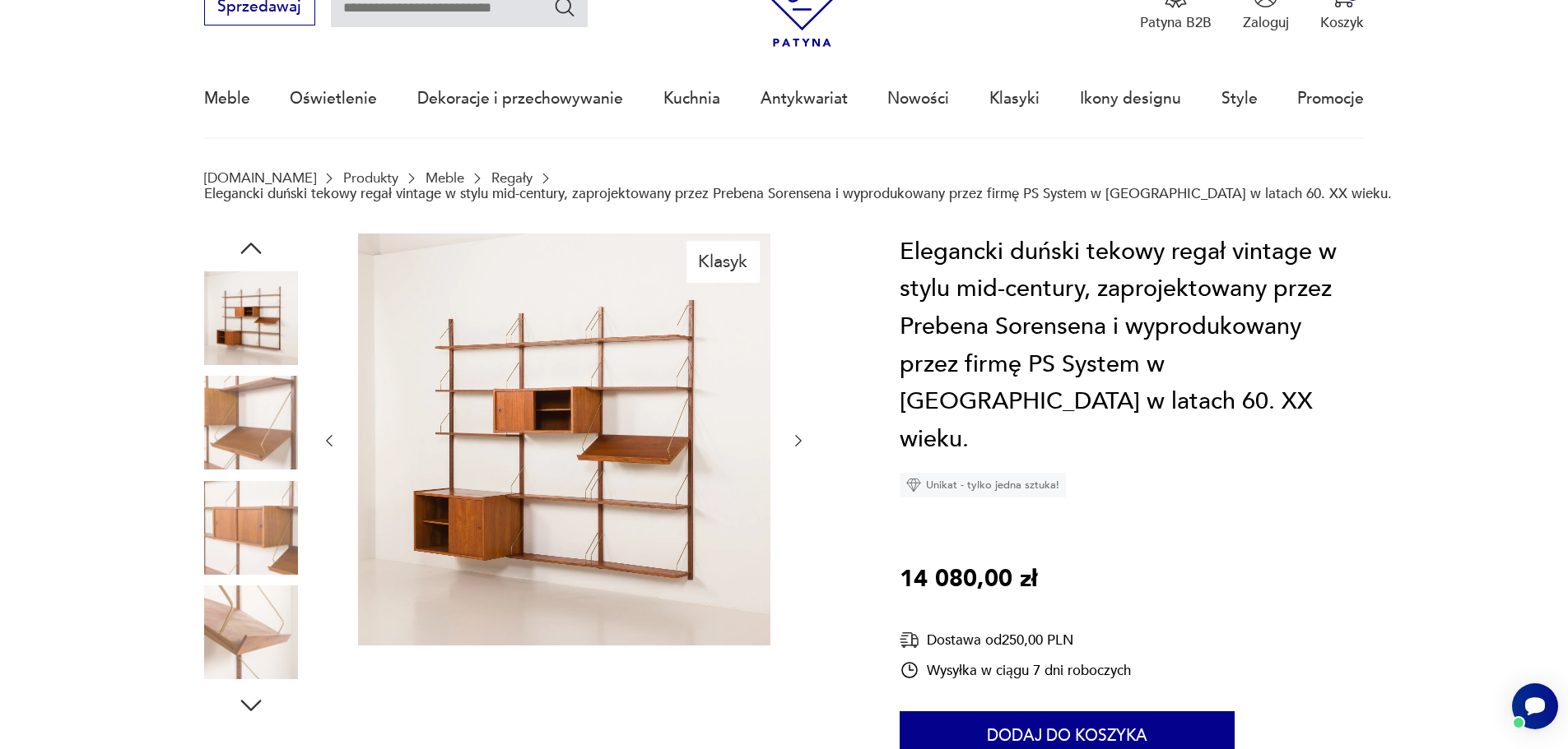
click at [258, 251] on icon "button" at bounding box center [250, 249] width 21 height 12
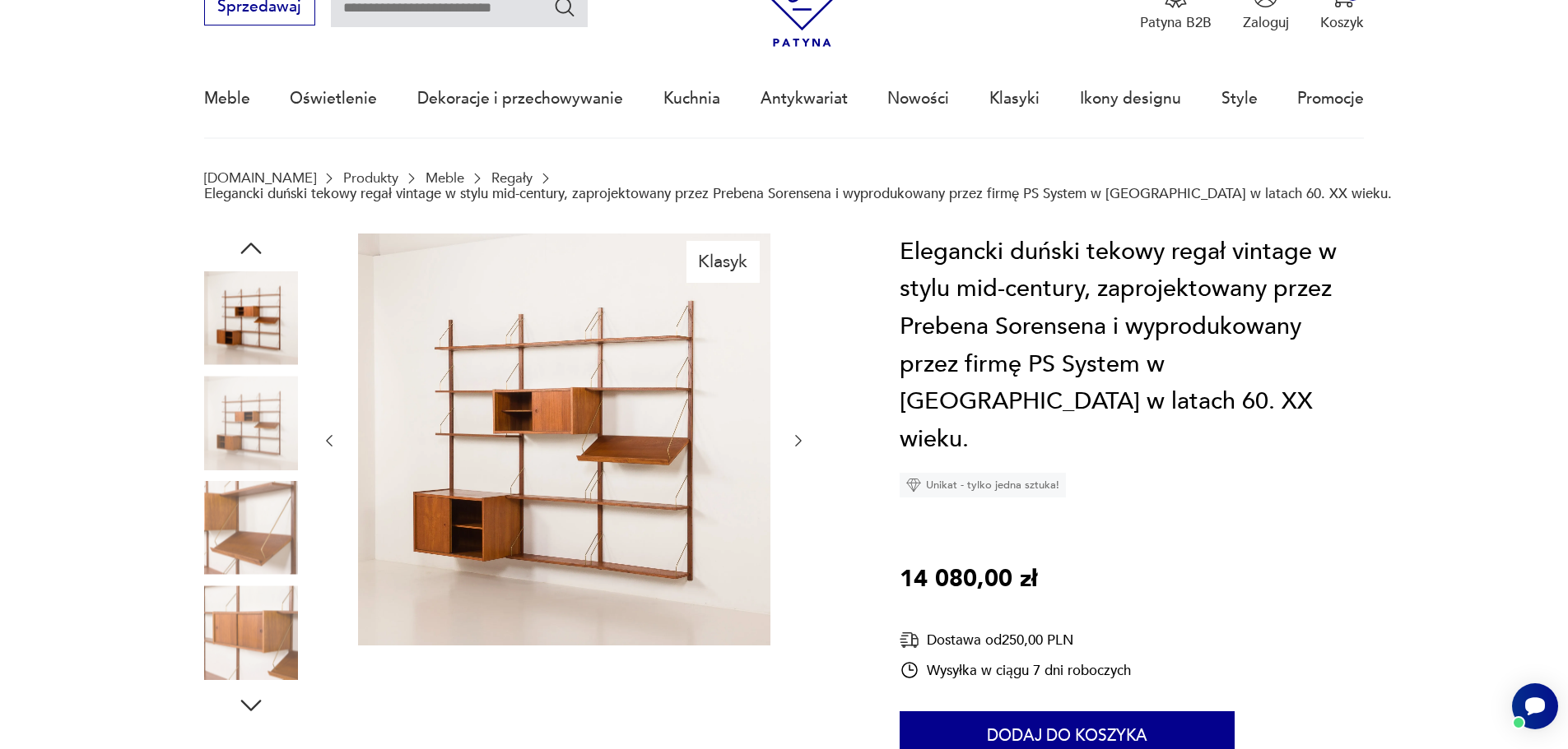
click at [258, 251] on icon "button" at bounding box center [250, 249] width 21 height 12
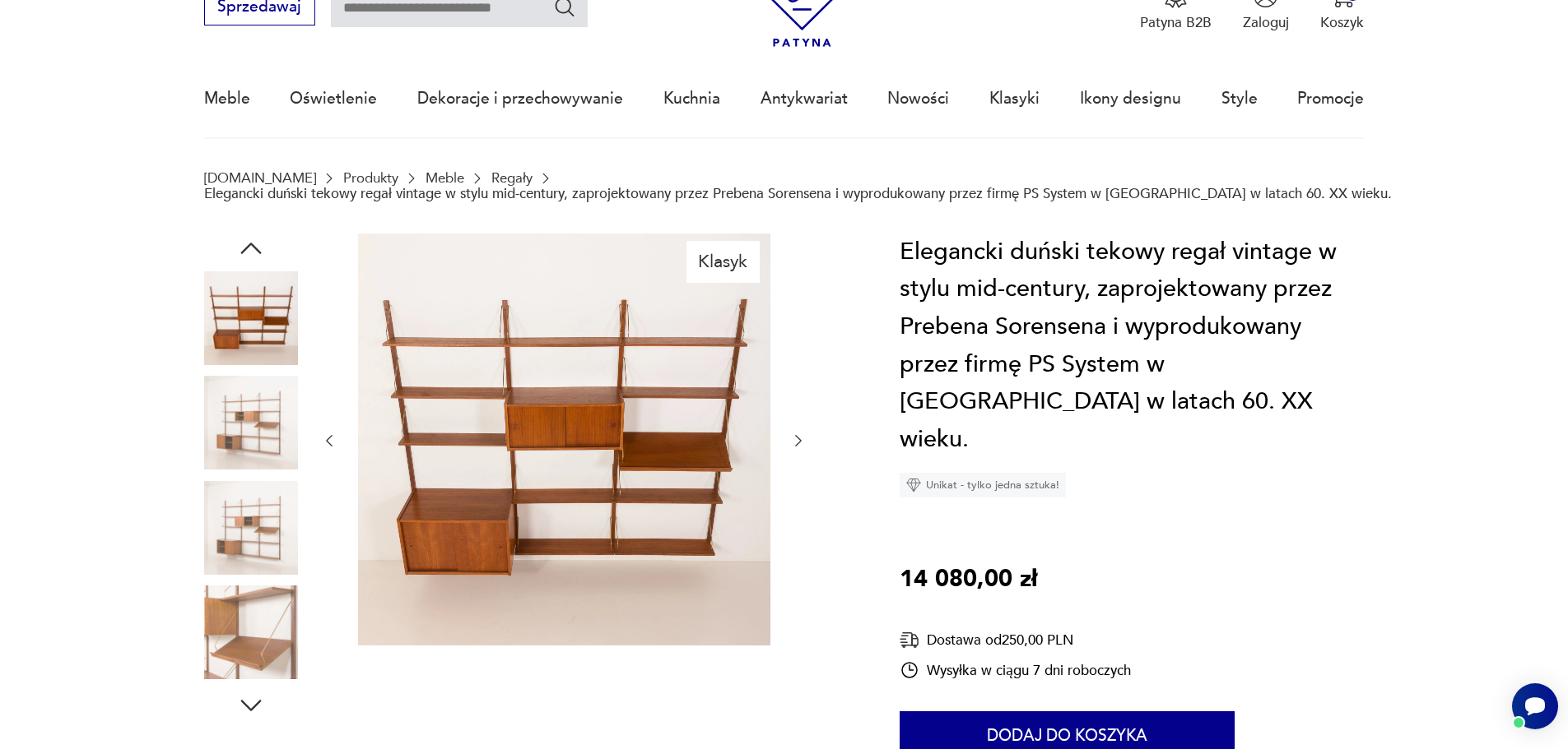
click at [251, 303] on img at bounding box center [250, 318] width 94 height 94
click at [248, 366] on div at bounding box center [250, 320] width 94 height 97
click at [243, 391] on img at bounding box center [250, 422] width 94 height 94
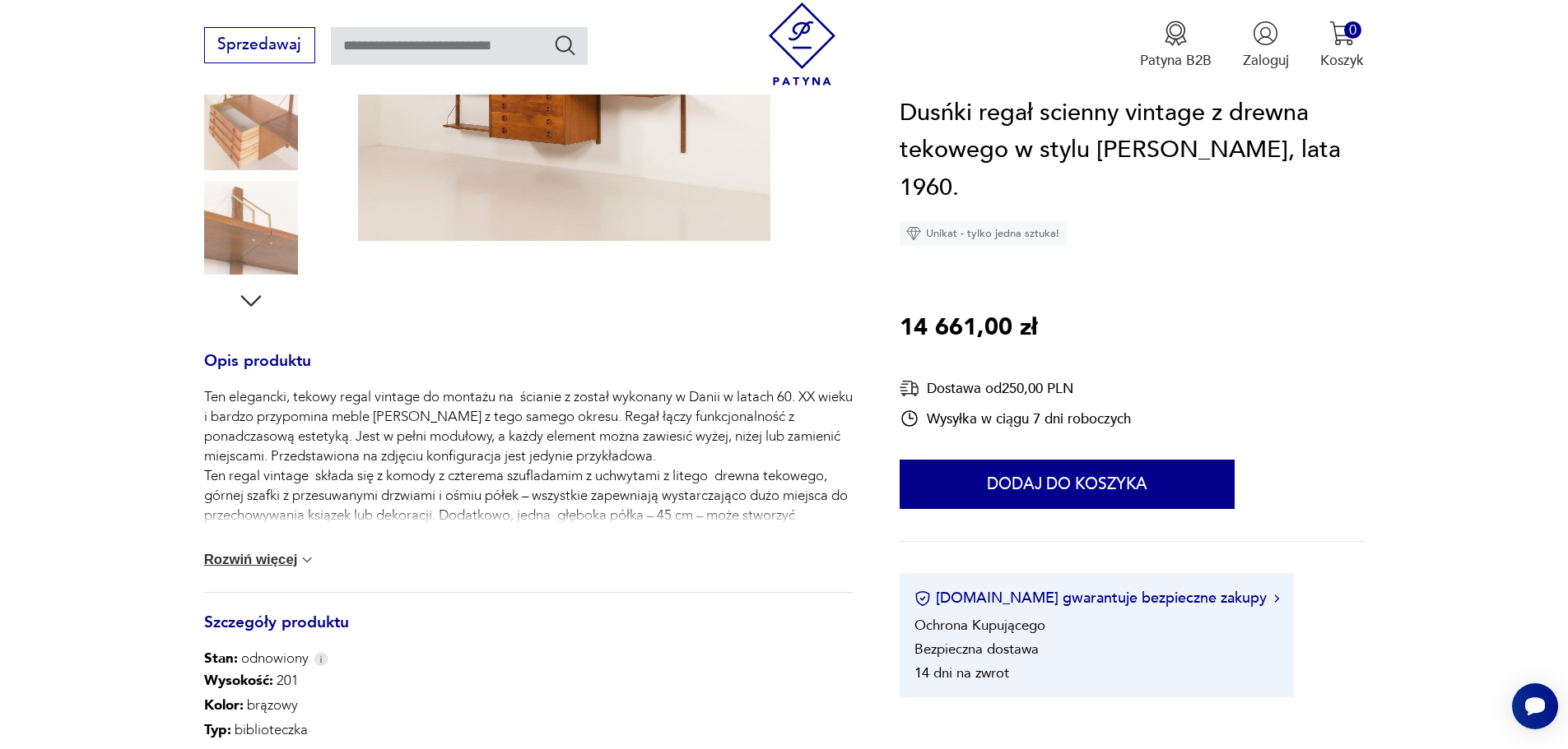
scroll to position [164, 0]
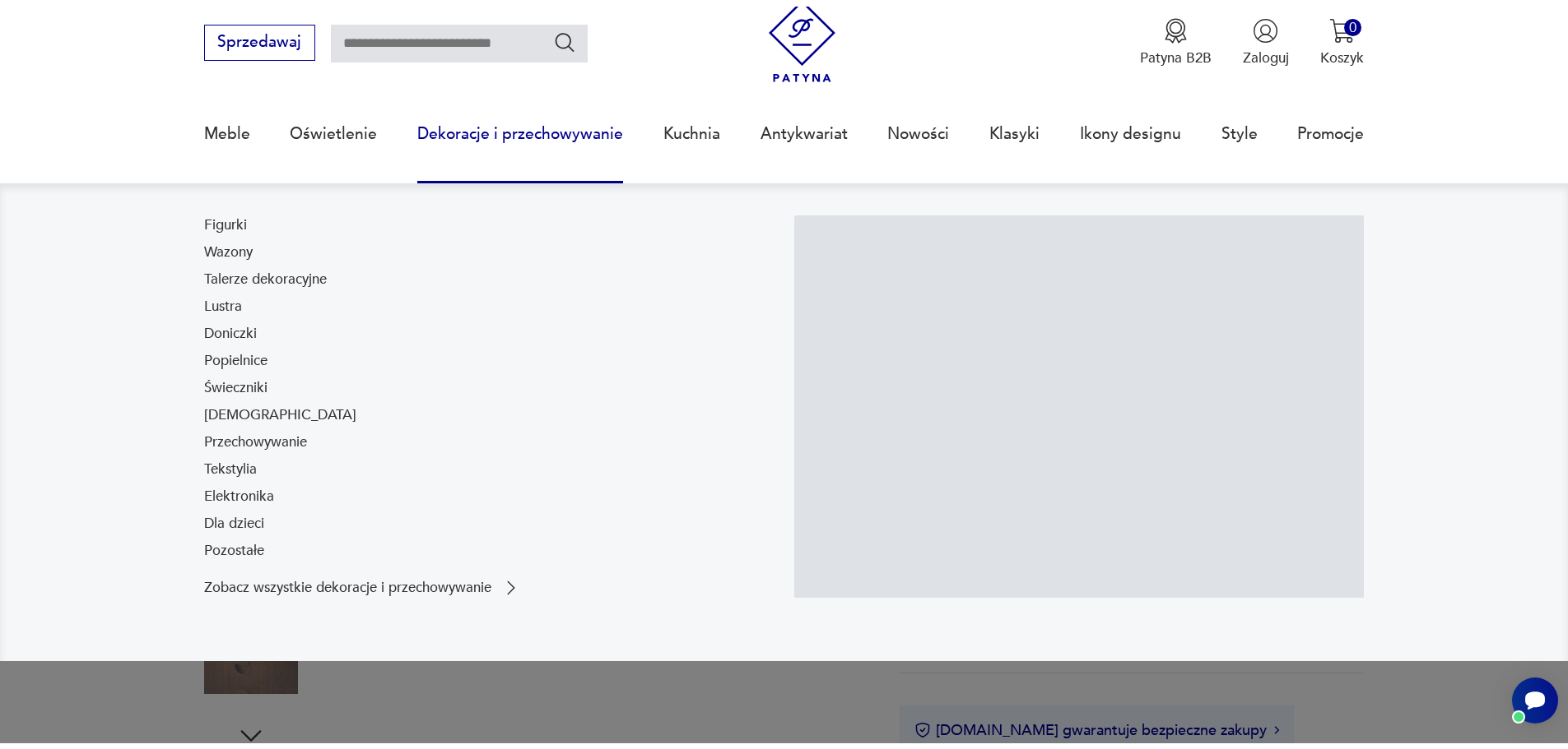
scroll to position [82, 0]
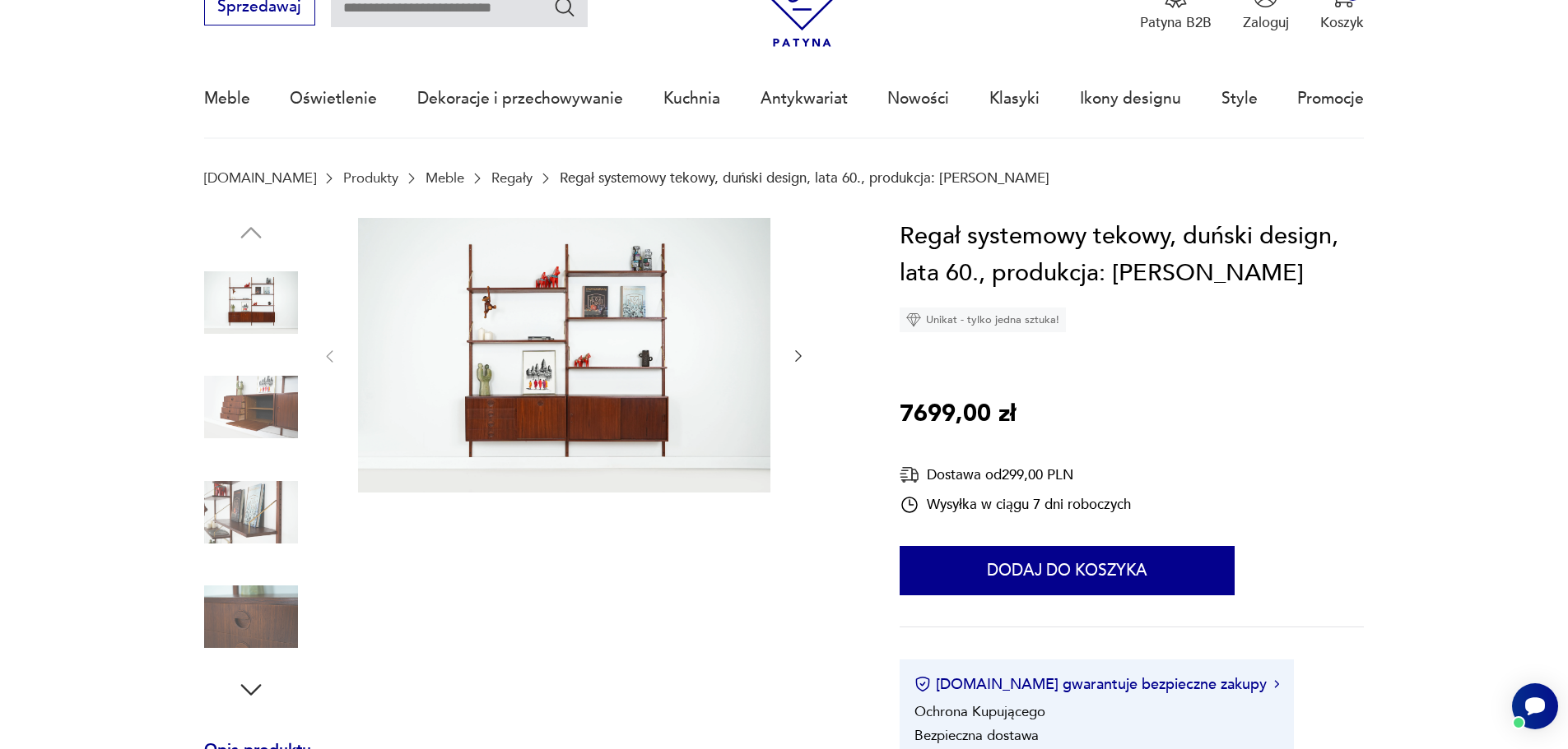
click at [254, 408] on img at bounding box center [250, 407] width 94 height 94
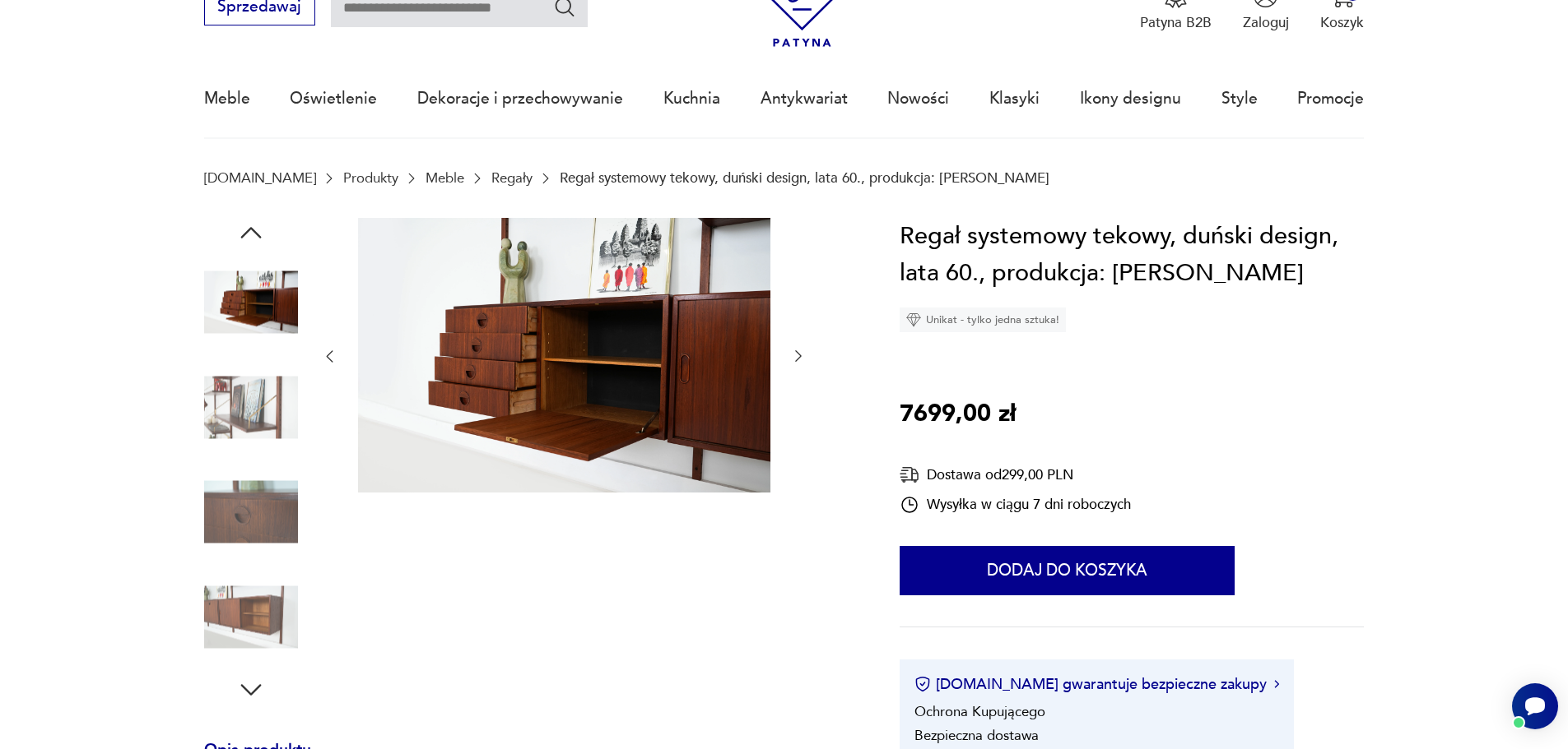
click at [254, 424] on img at bounding box center [250, 407] width 94 height 94
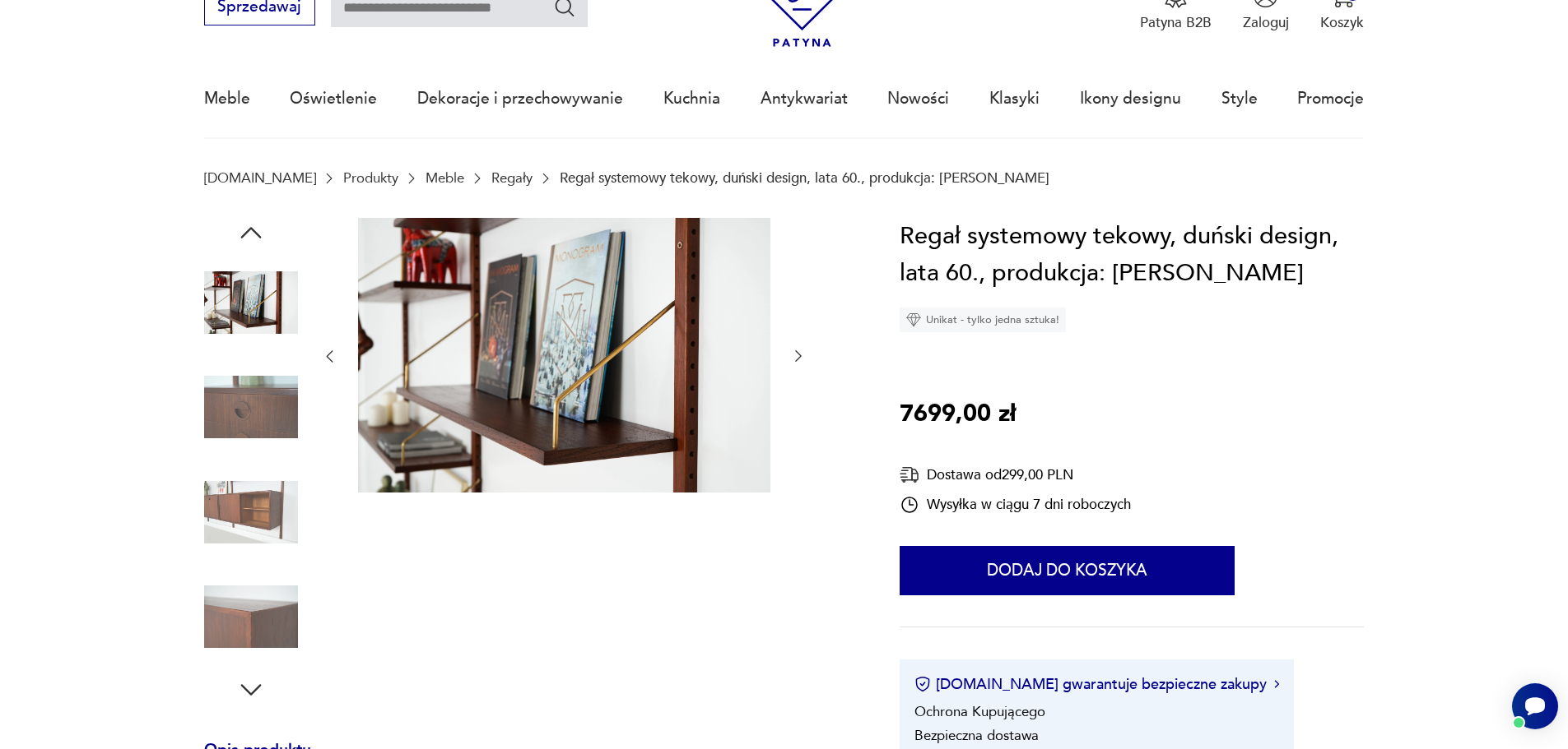
click at [254, 424] on img at bounding box center [250, 407] width 94 height 94
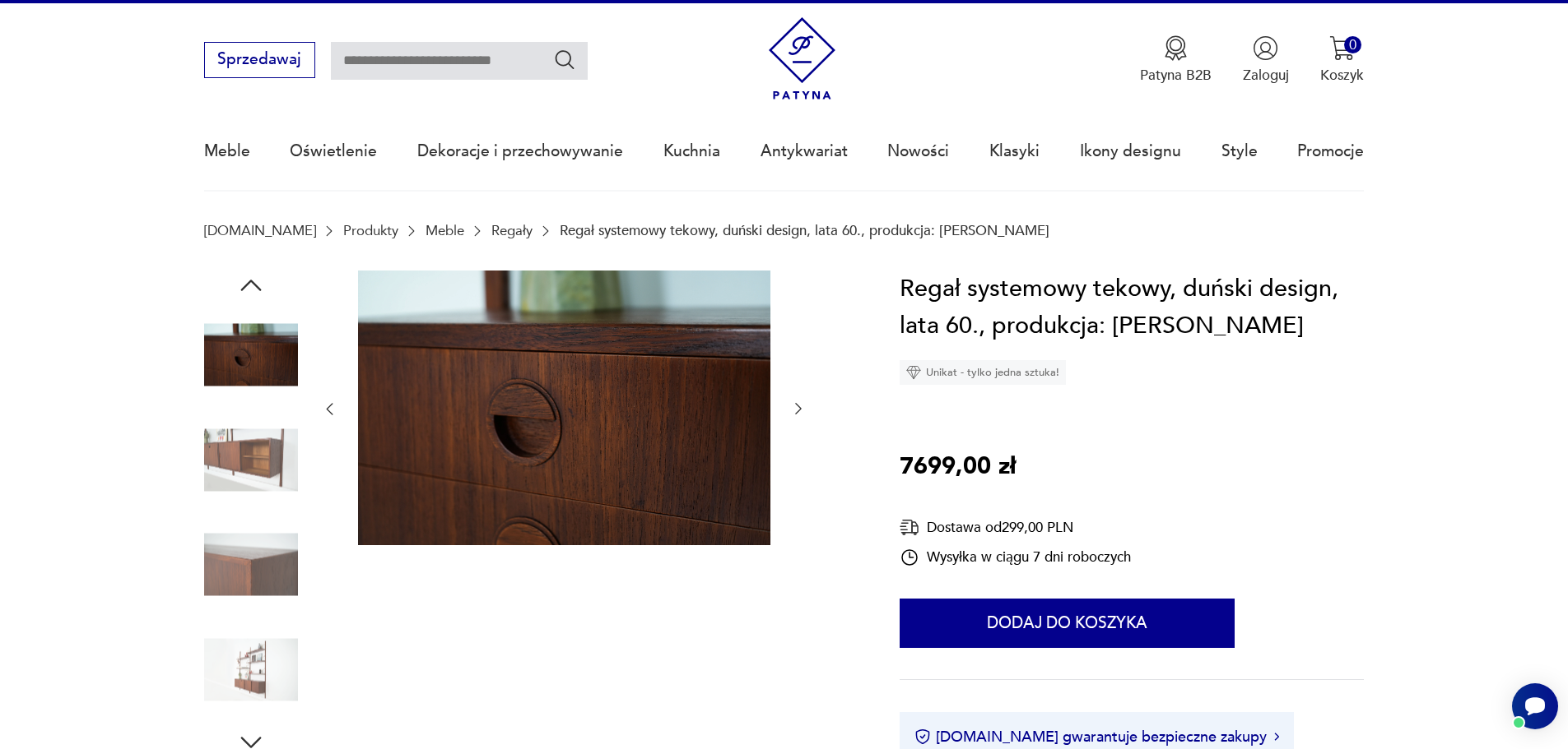
scroll to position [0, 0]
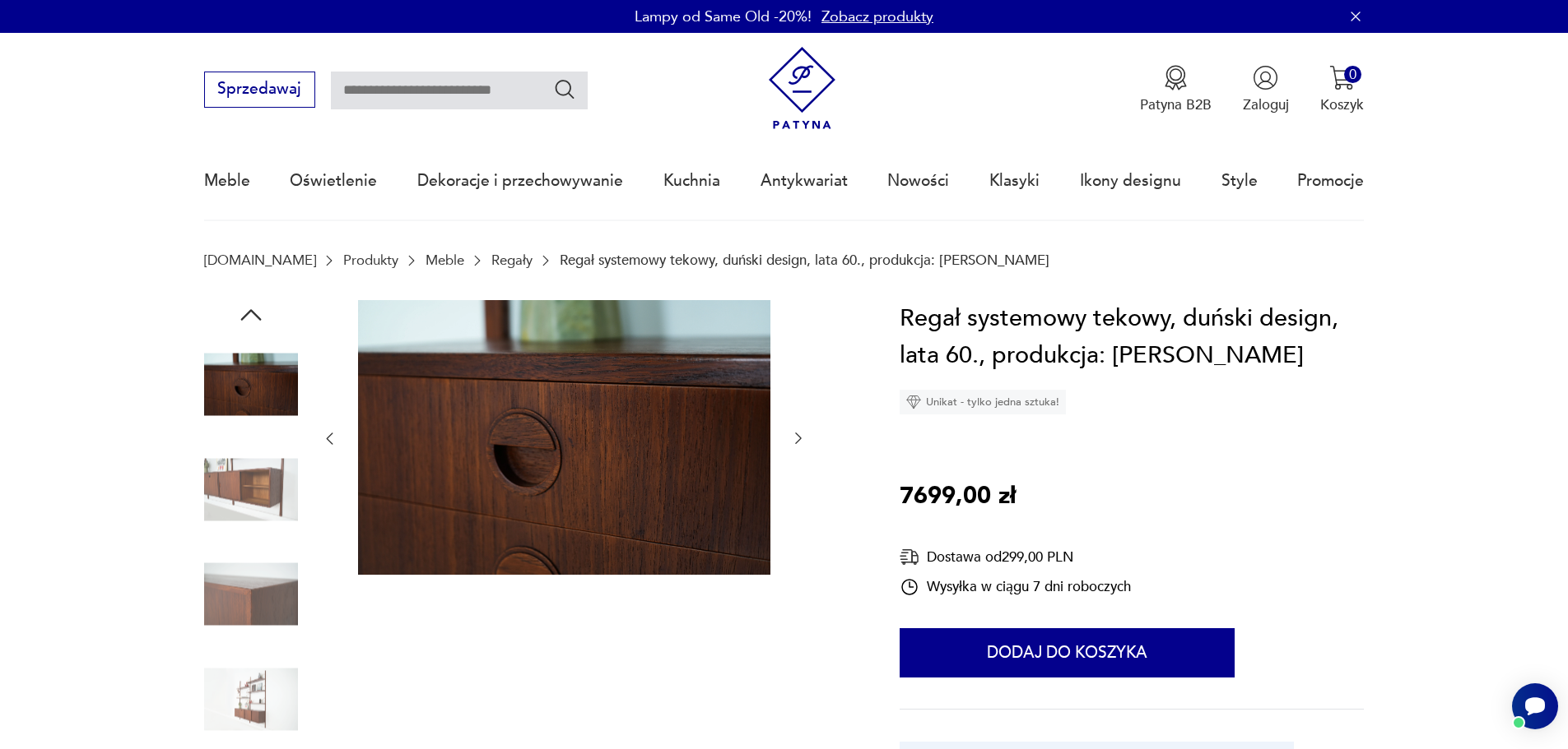
click at [245, 311] on icon "button" at bounding box center [251, 315] width 30 height 30
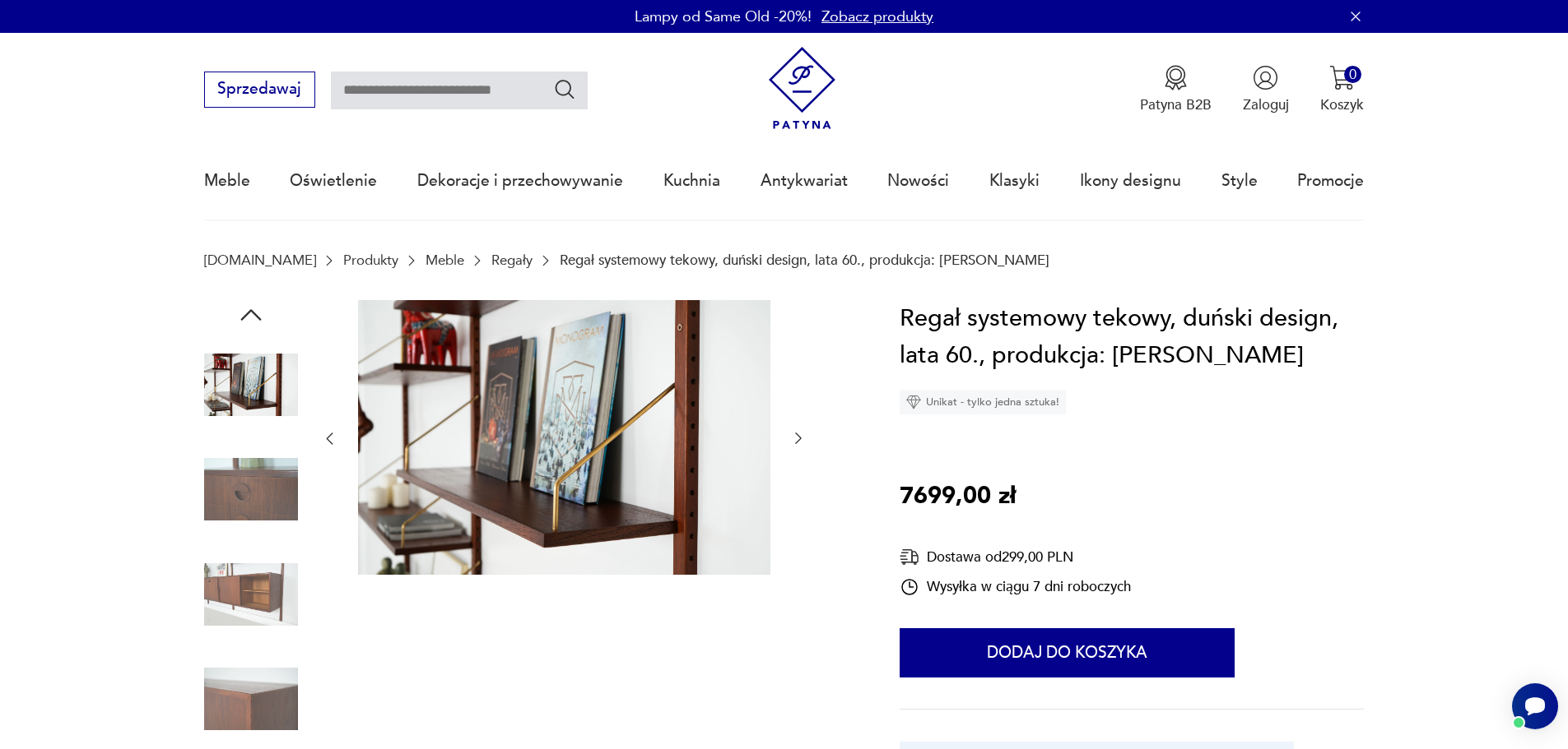
click at [244, 311] on icon "button" at bounding box center [251, 315] width 30 height 30
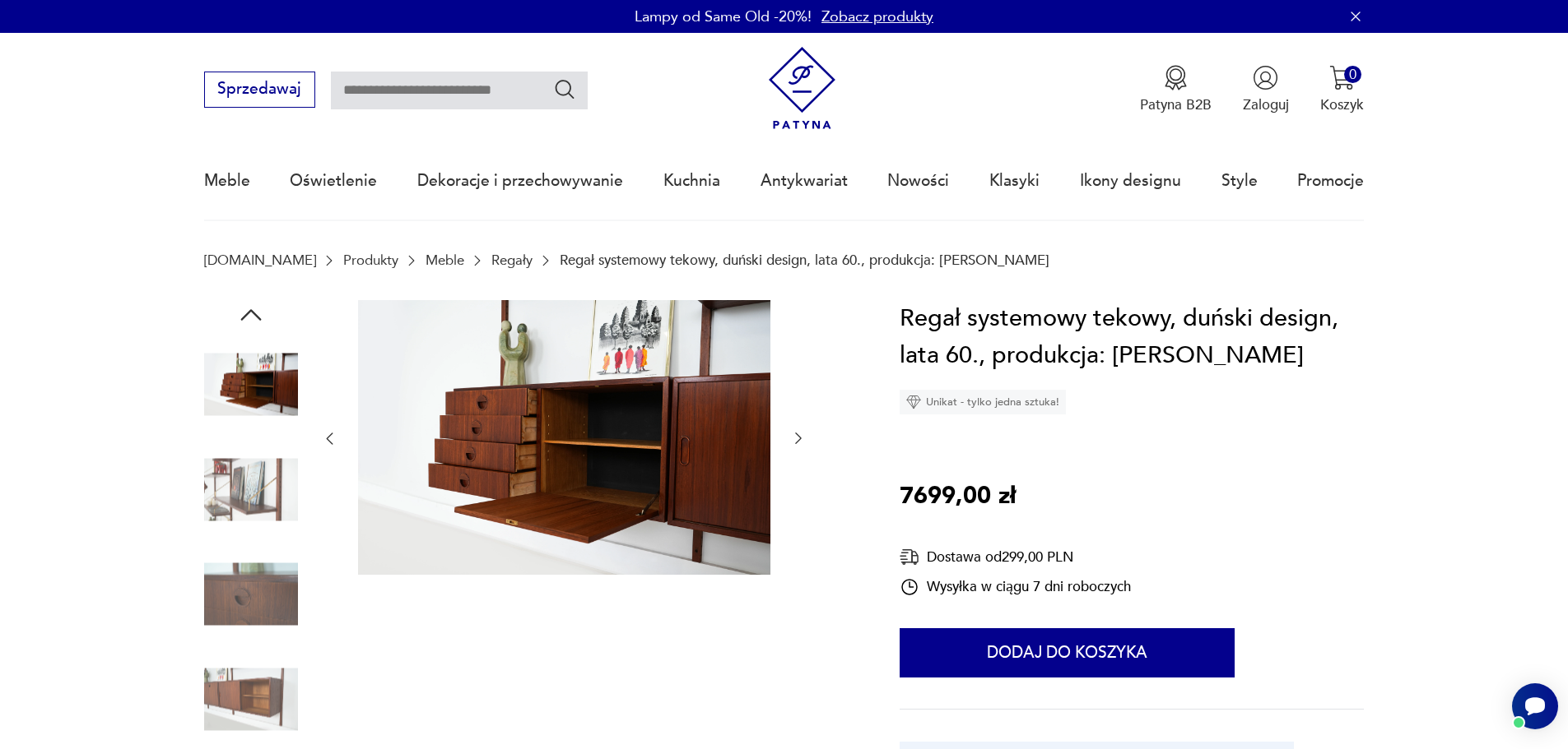
click at [244, 311] on icon "button" at bounding box center [251, 315] width 30 height 30
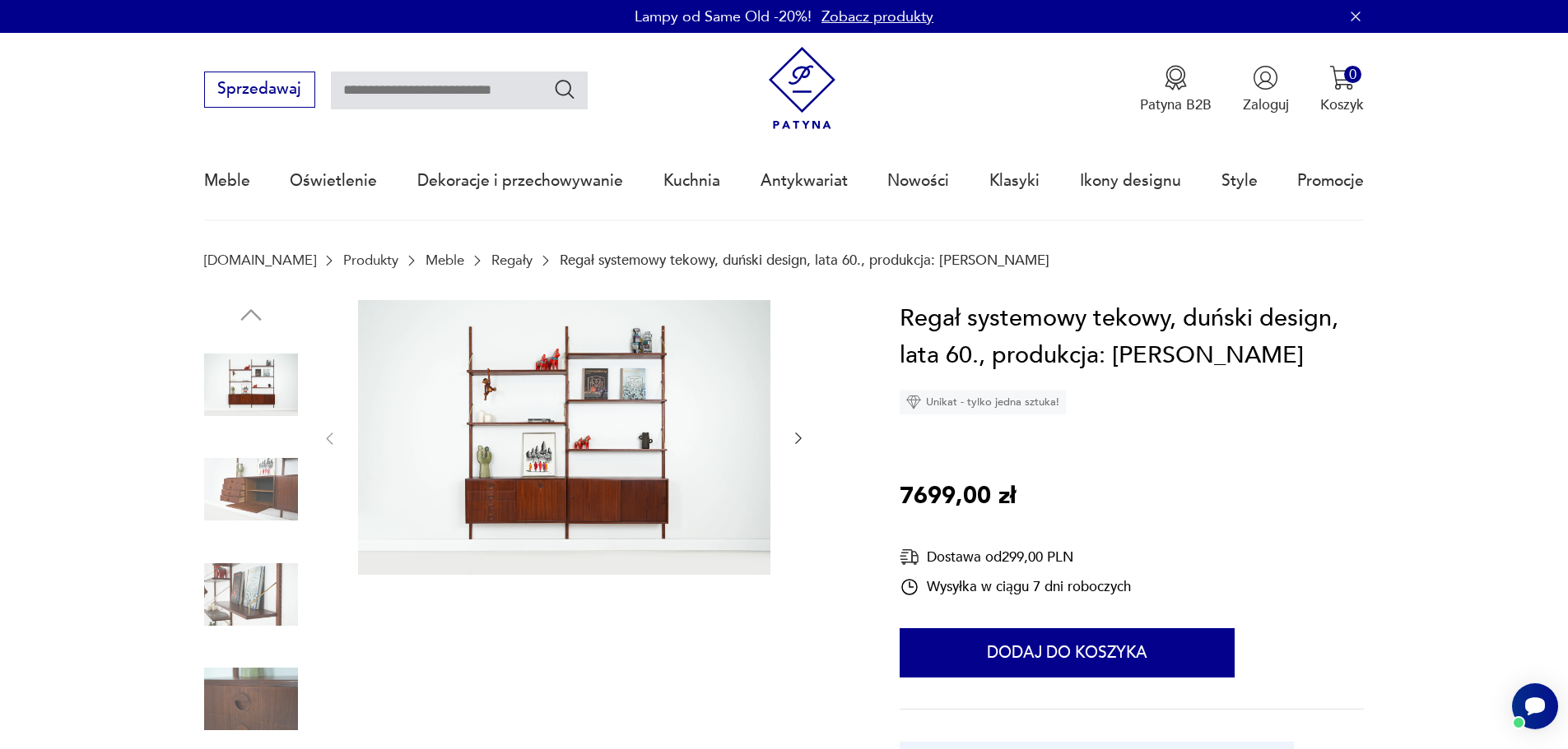
click at [239, 371] on img at bounding box center [250, 384] width 94 height 94
